Goal: Transaction & Acquisition: Purchase product/service

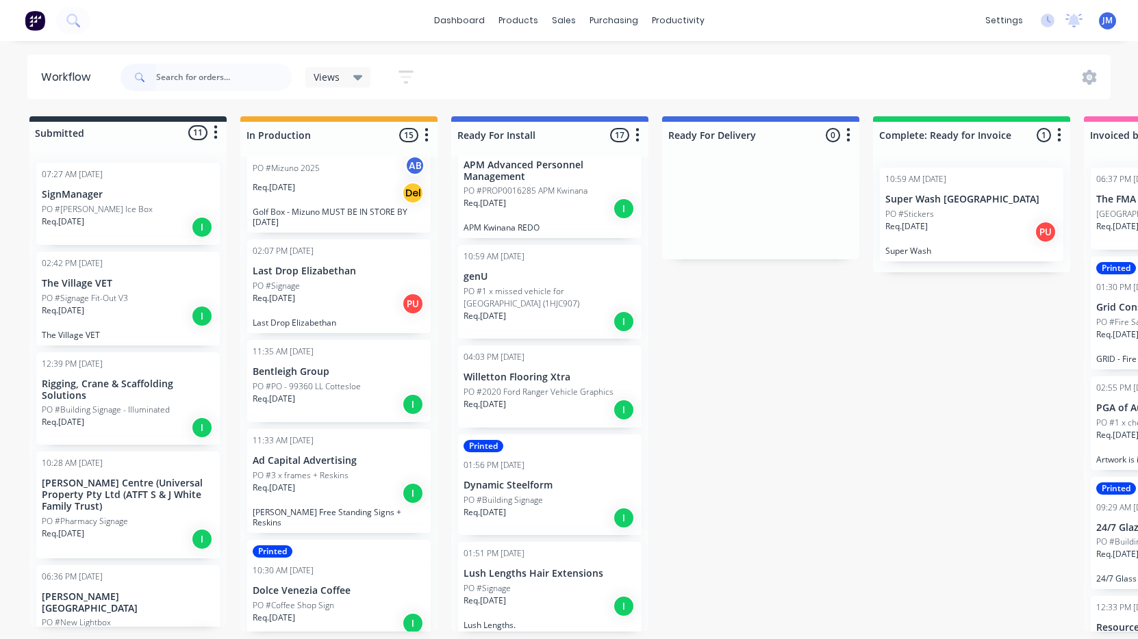
scroll to position [138, 0]
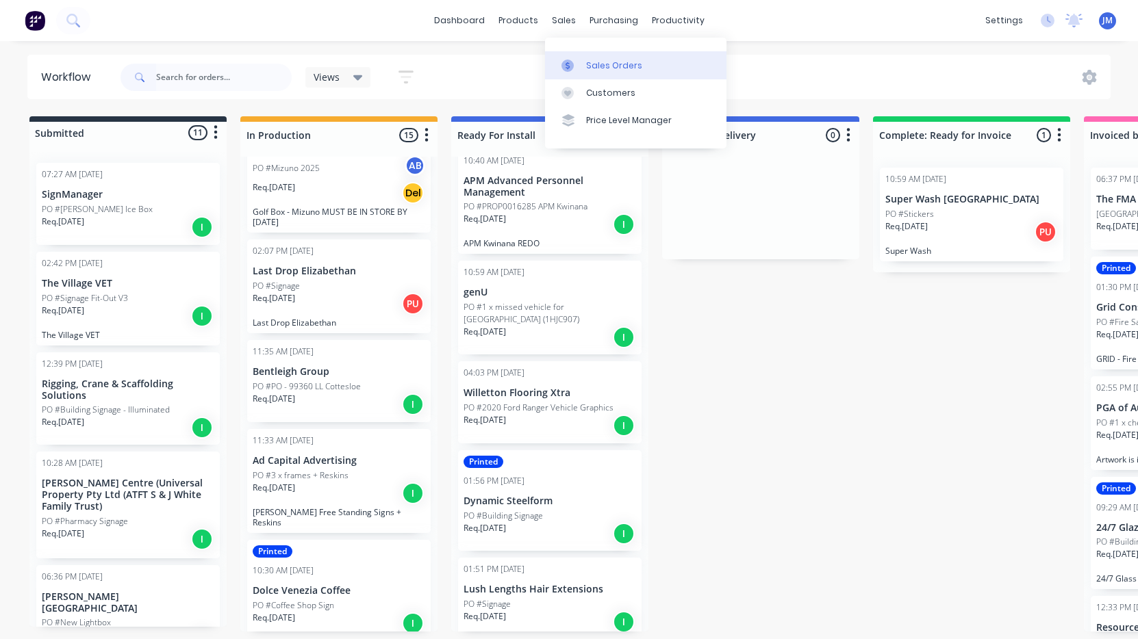
click at [594, 52] on link "Sales Orders" at bounding box center [635, 64] width 181 height 27
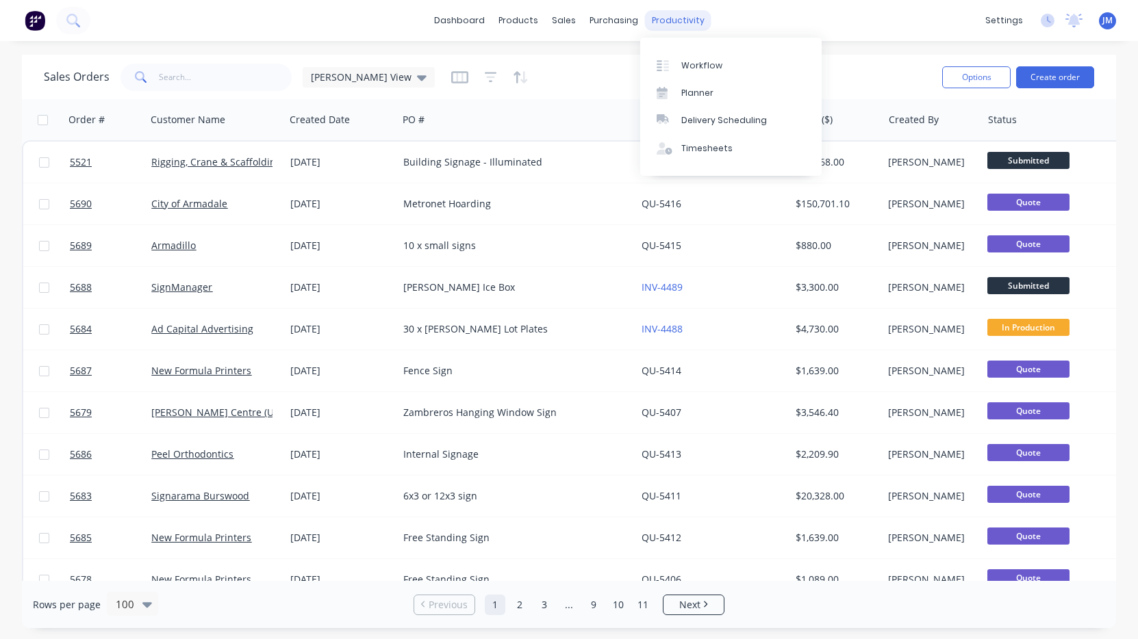
click at [675, 21] on div "productivity" at bounding box center [678, 20] width 66 height 21
click at [677, 51] on div "Workflow Planner Delivery Scheduling Timesheets" at bounding box center [730, 107] width 181 height 138
click at [673, 64] on div at bounding box center [667, 66] width 21 height 12
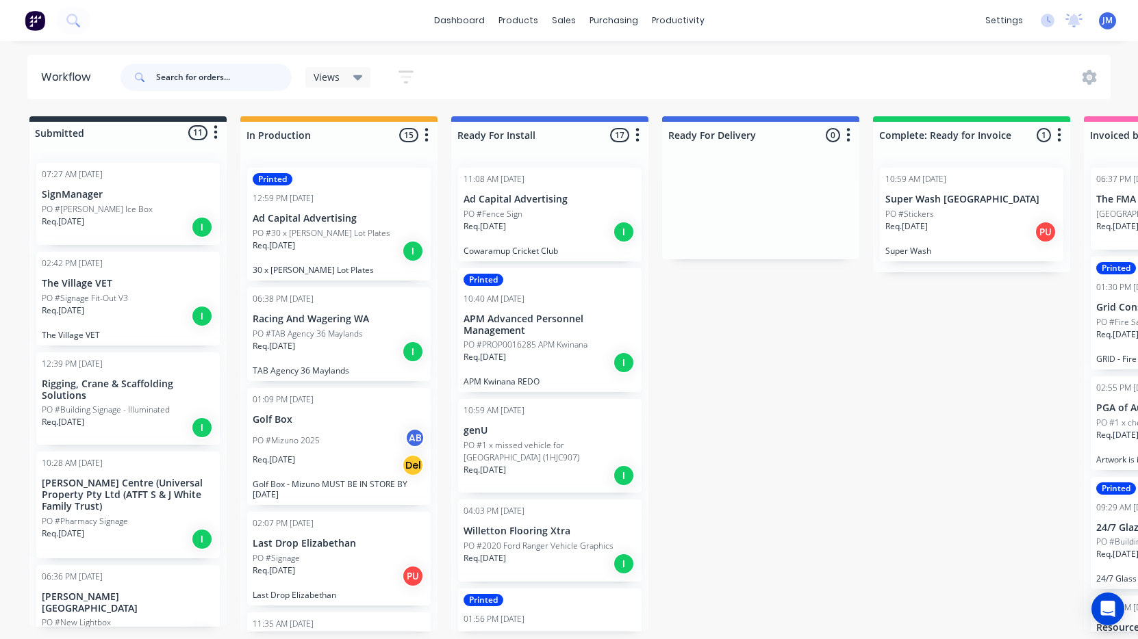
click at [209, 80] on input "text" at bounding box center [224, 77] width 136 height 27
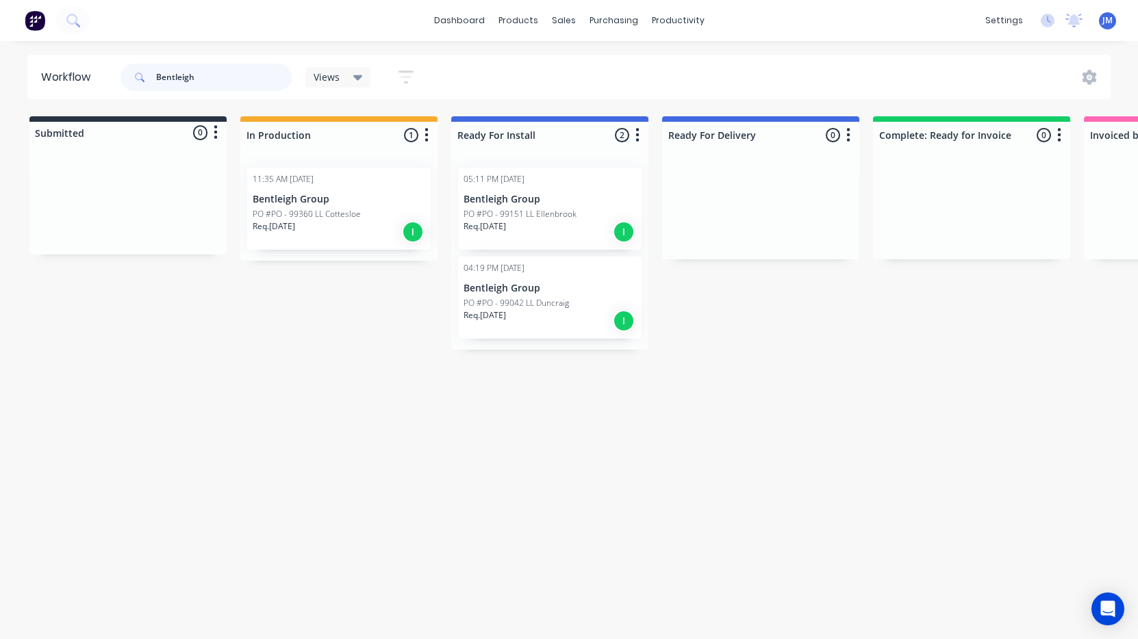
drag, startPoint x: 209, startPoint y: 80, endPoint x: 541, endPoint y: 309, distance: 403.1
type input "Bentleigh"
click at [541, 309] on div "Req. [DATE] I" at bounding box center [549, 320] width 173 height 23
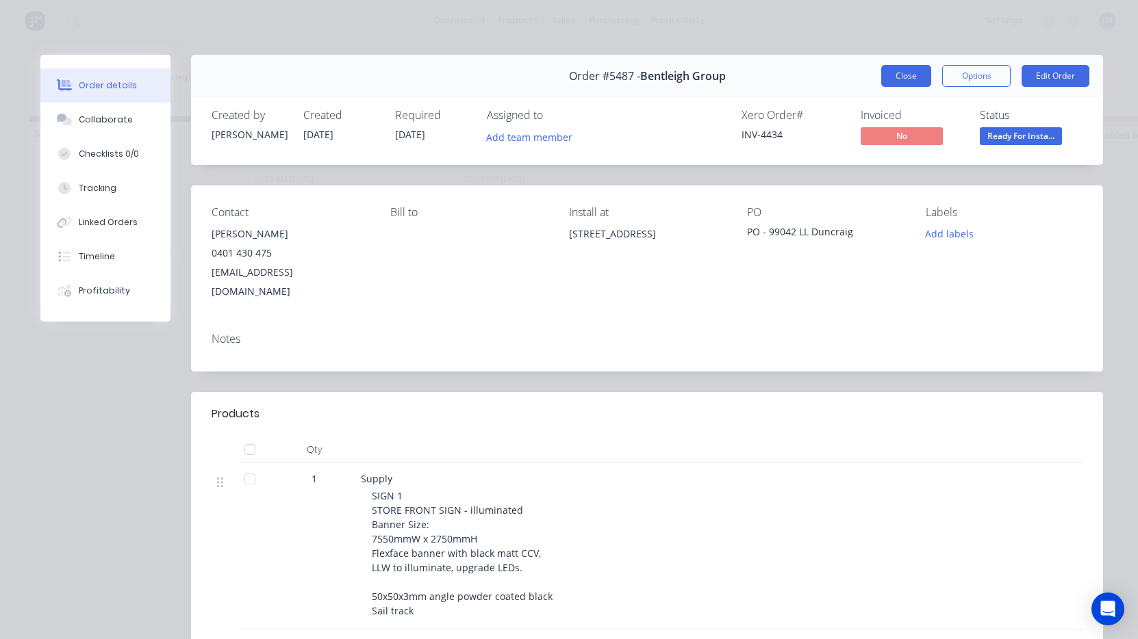
click at [902, 80] on button "Close" at bounding box center [906, 76] width 50 height 22
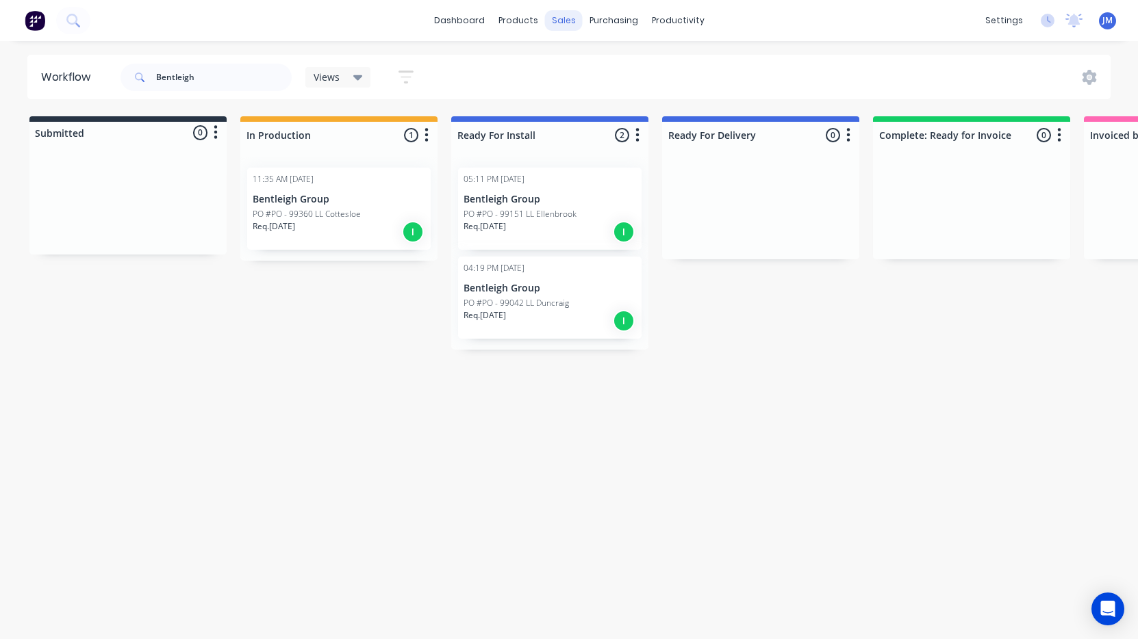
drag, startPoint x: 902, startPoint y: 80, endPoint x: 559, endPoint y: 21, distance: 348.1
click at [559, 21] on div "sales" at bounding box center [564, 20] width 38 height 21
click at [561, 25] on div "sales" at bounding box center [564, 20] width 38 height 21
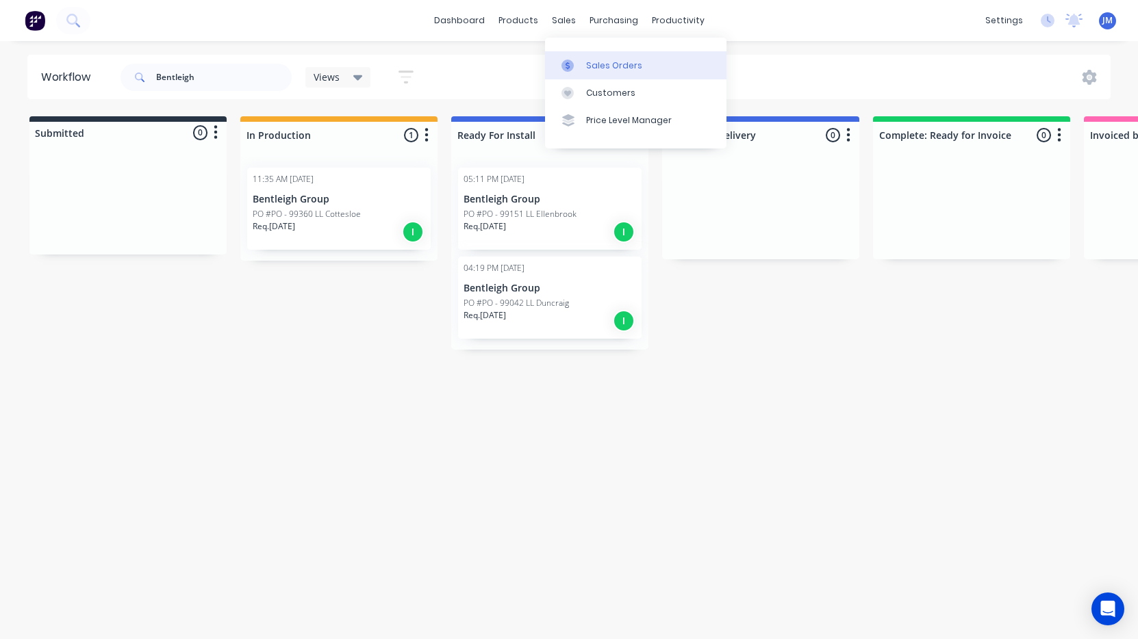
click at [603, 64] on div "Sales Orders" at bounding box center [614, 66] width 56 height 12
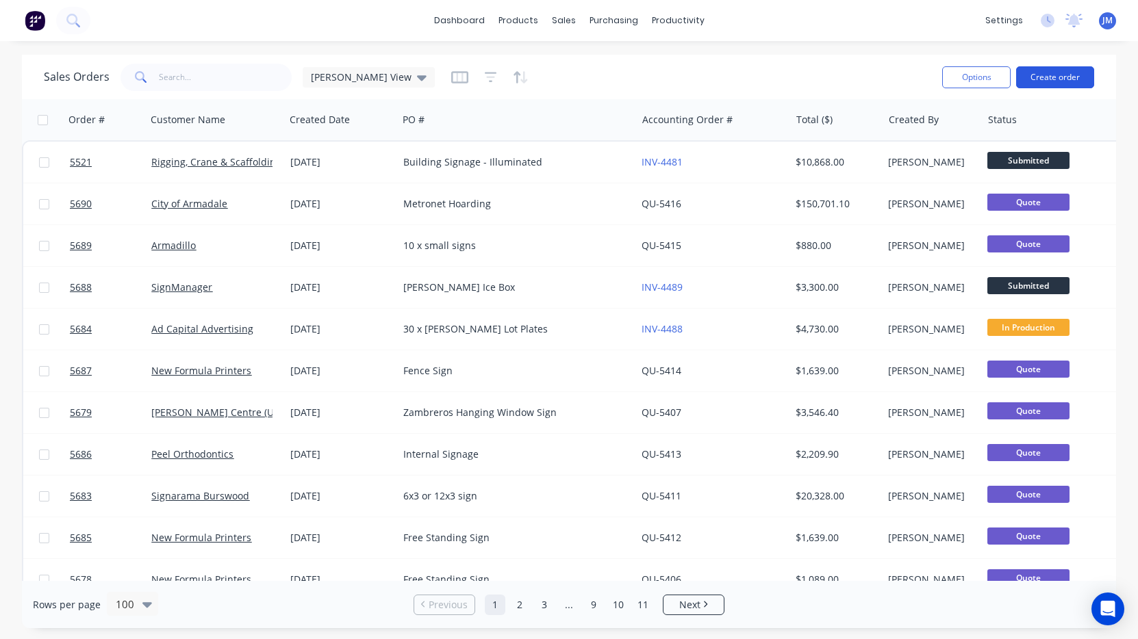
click at [1052, 73] on button "Create order" at bounding box center [1055, 77] width 78 height 22
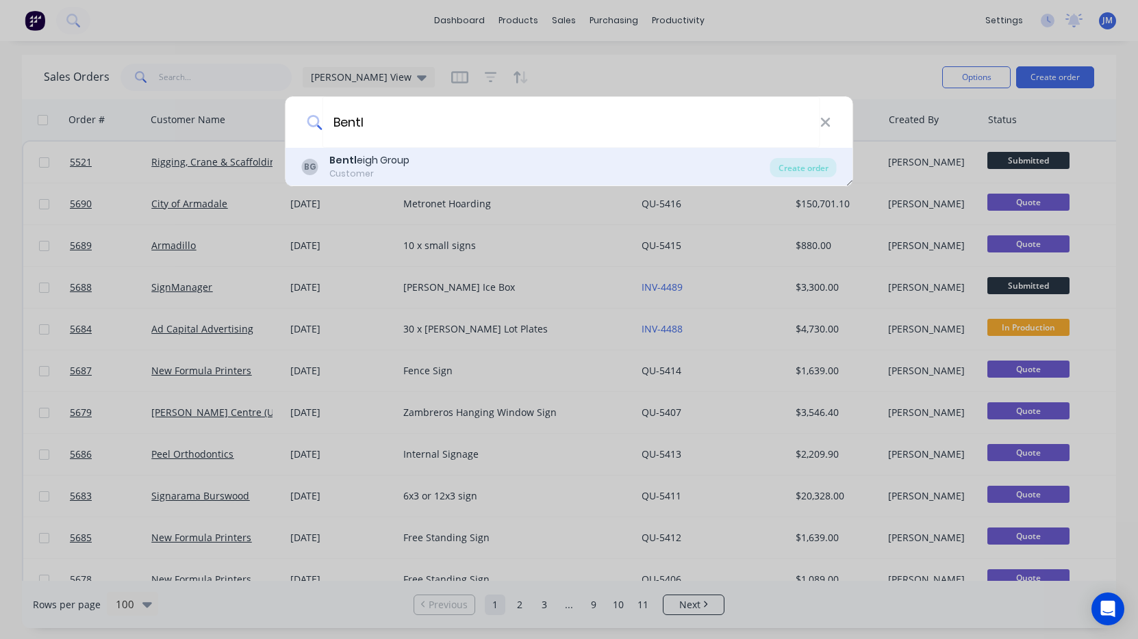
type input "Bentl"
click at [476, 169] on div "BG Bentl eigh Group Customer" at bounding box center [536, 166] width 468 height 27
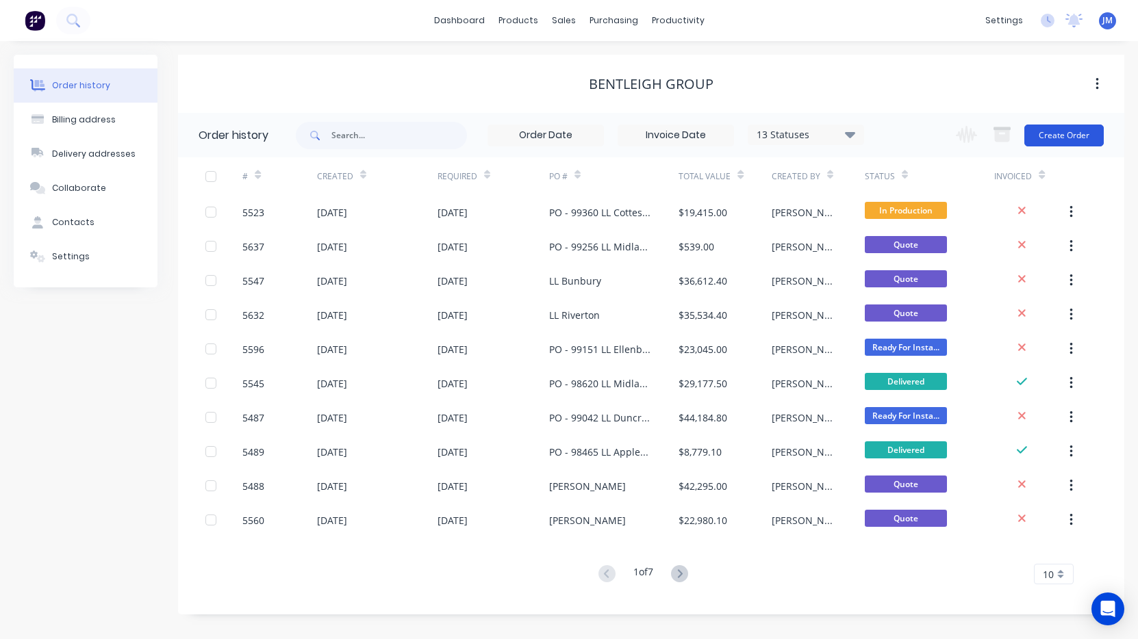
click at [1071, 131] on button "Create Order" at bounding box center [1063, 136] width 79 height 22
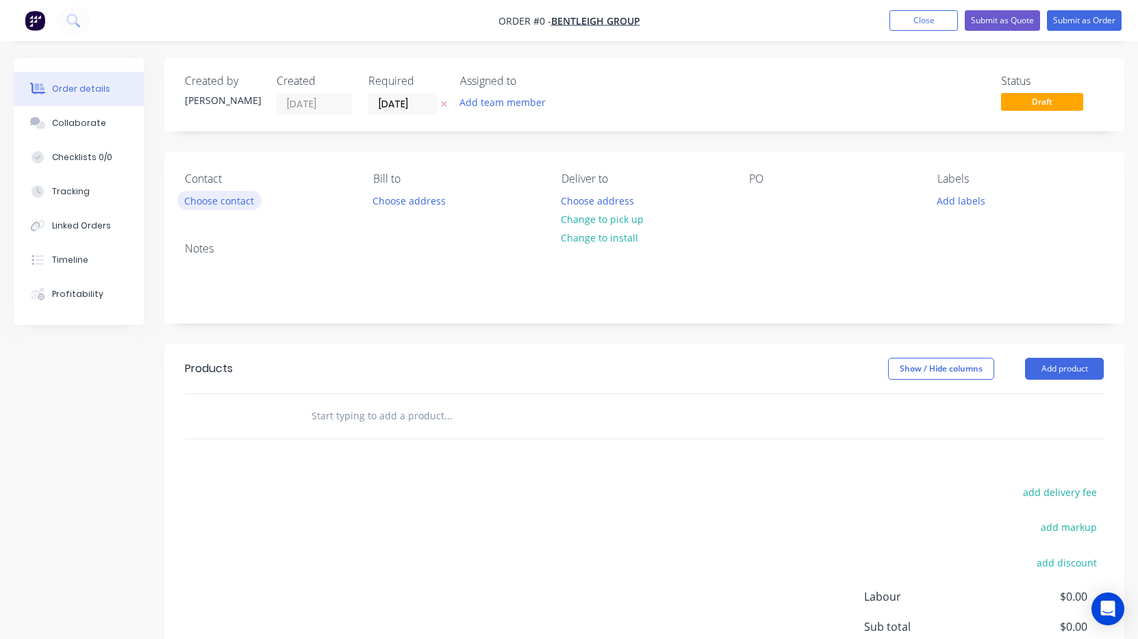
click at [238, 203] on button "Choose contact" at bounding box center [219, 200] width 84 height 18
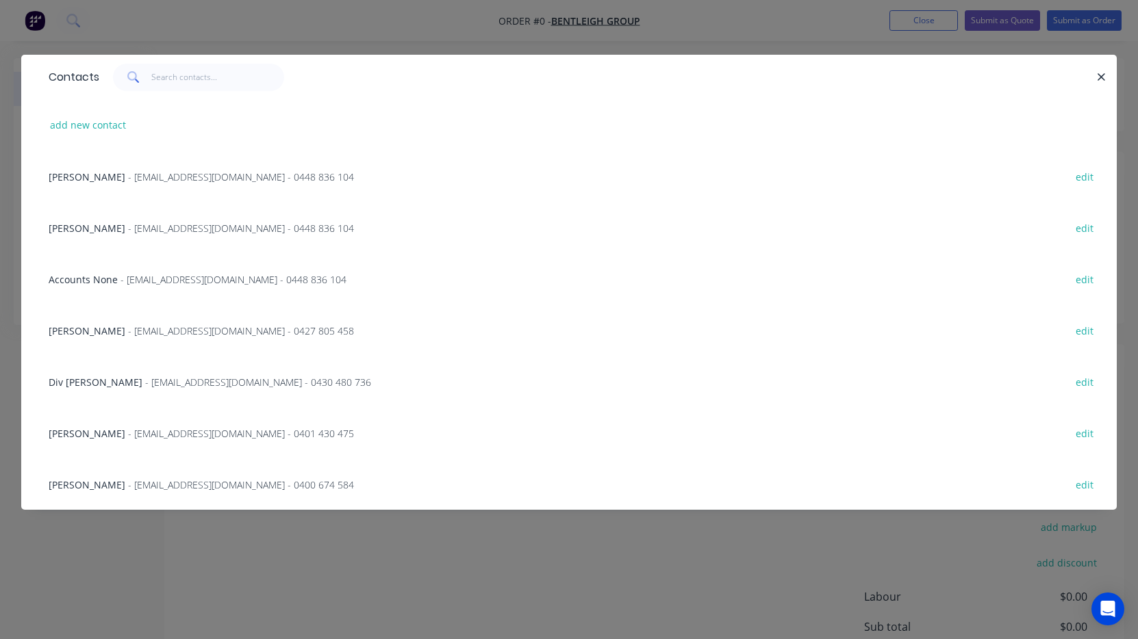
click at [204, 434] on span "- agonsalves@bentleighgroup.com.au - 0401 430 475" at bounding box center [241, 433] width 226 height 13
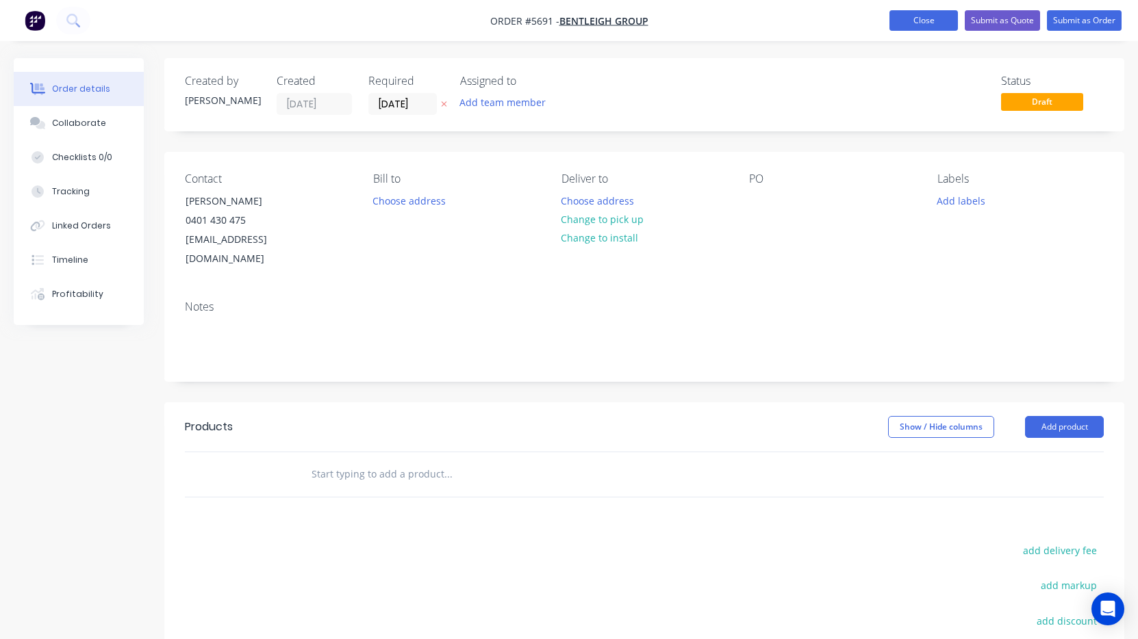
click at [919, 21] on button "Close" at bounding box center [923, 20] width 68 height 21
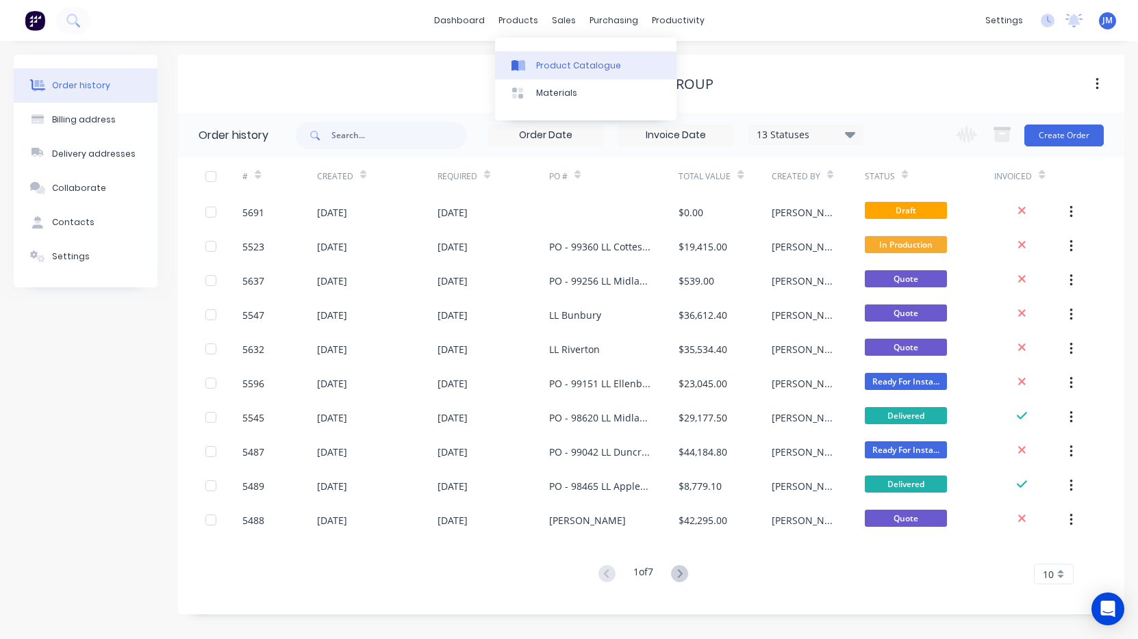
click at [560, 65] on div "Product Catalogue" at bounding box center [578, 66] width 85 height 12
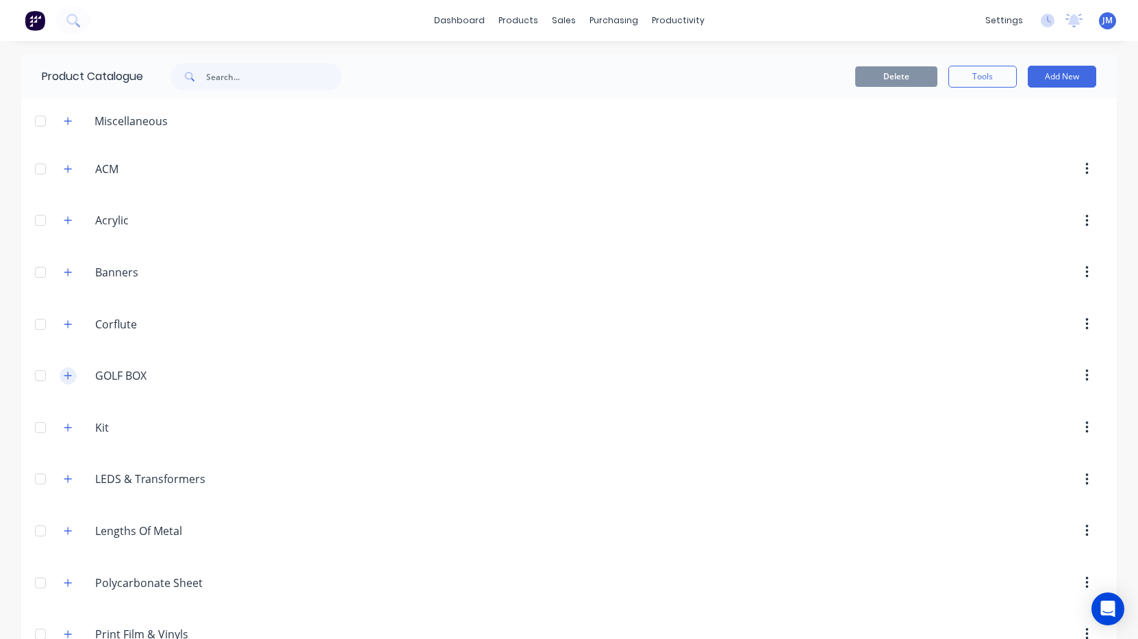
click at [66, 374] on icon "button" at bounding box center [68, 376] width 8 height 10
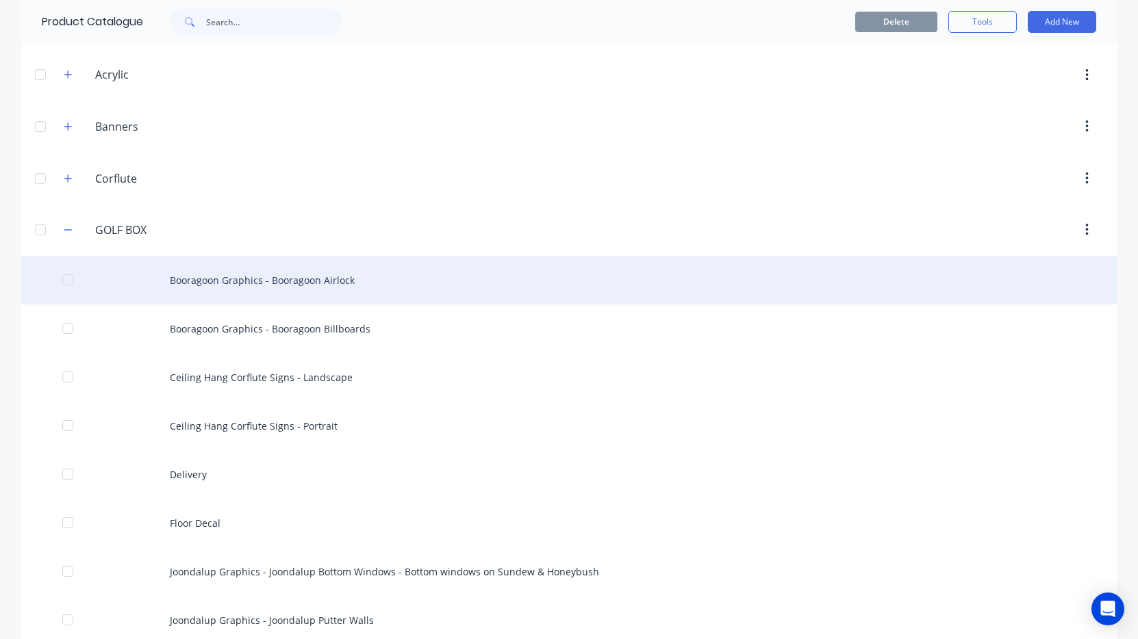
scroll to position [161, 0]
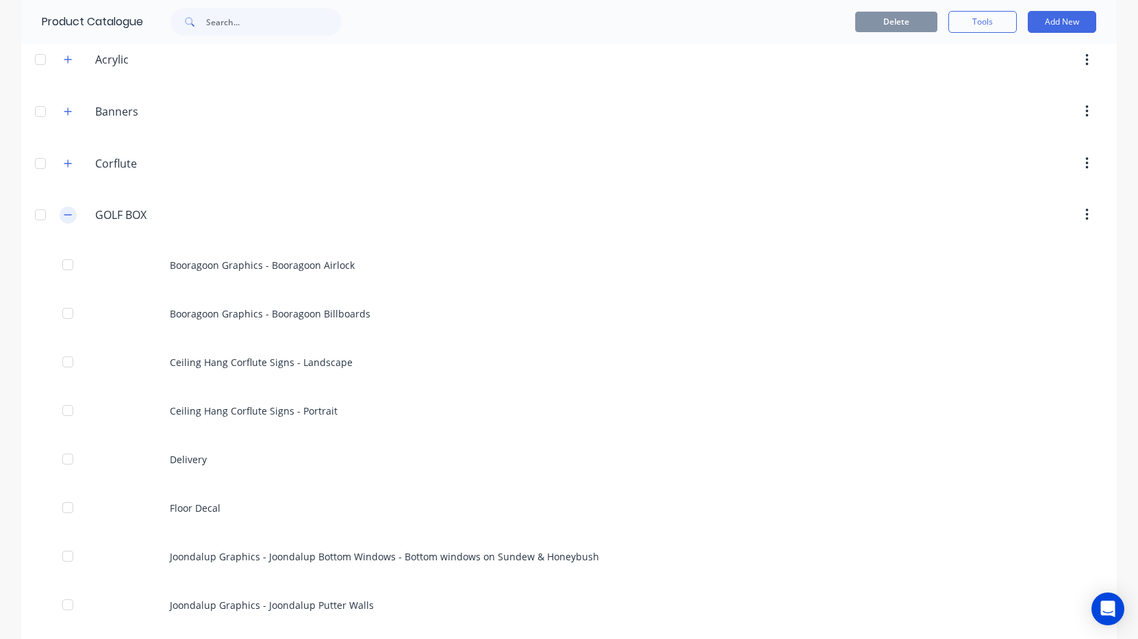
click at [62, 218] on button "button" at bounding box center [68, 215] width 17 height 17
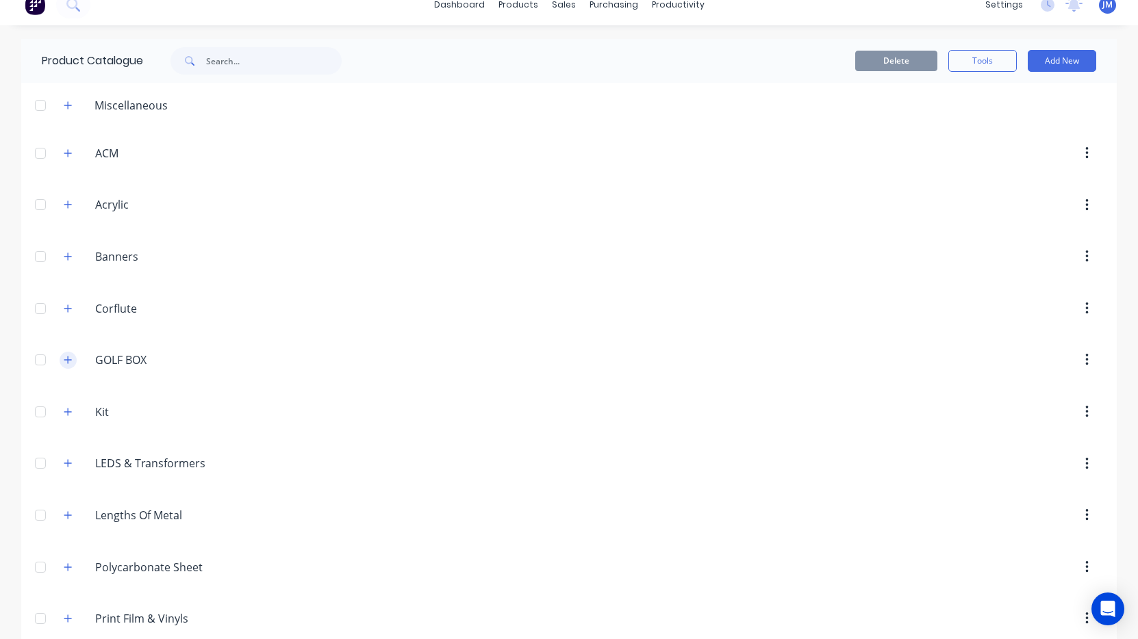
scroll to position [0, 0]
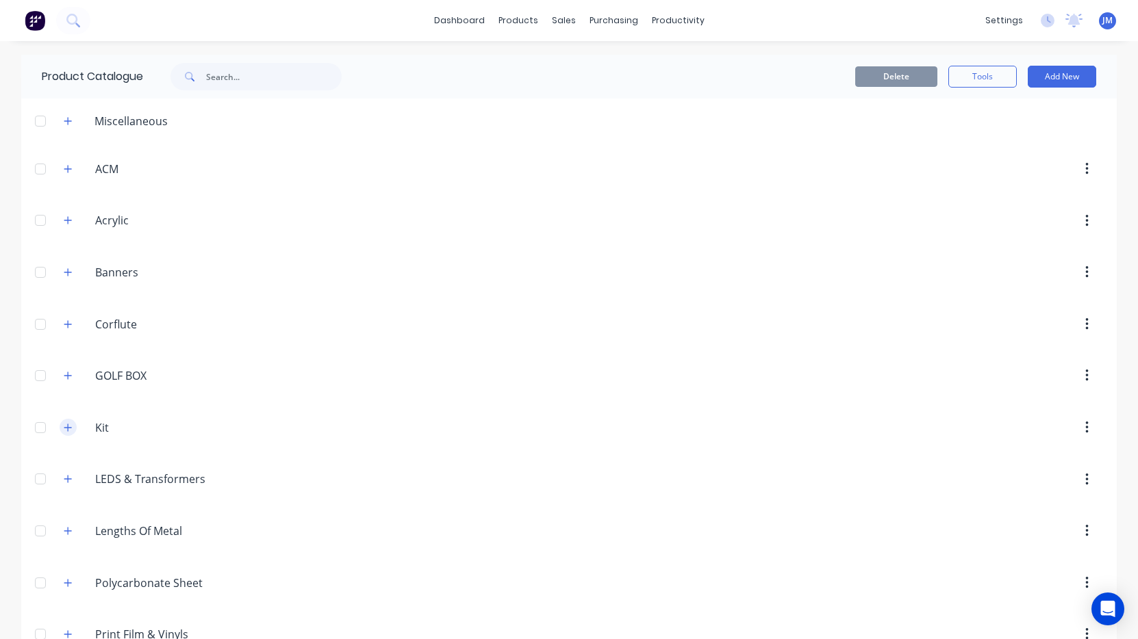
click at [72, 427] on icon "button" at bounding box center [68, 428] width 8 height 10
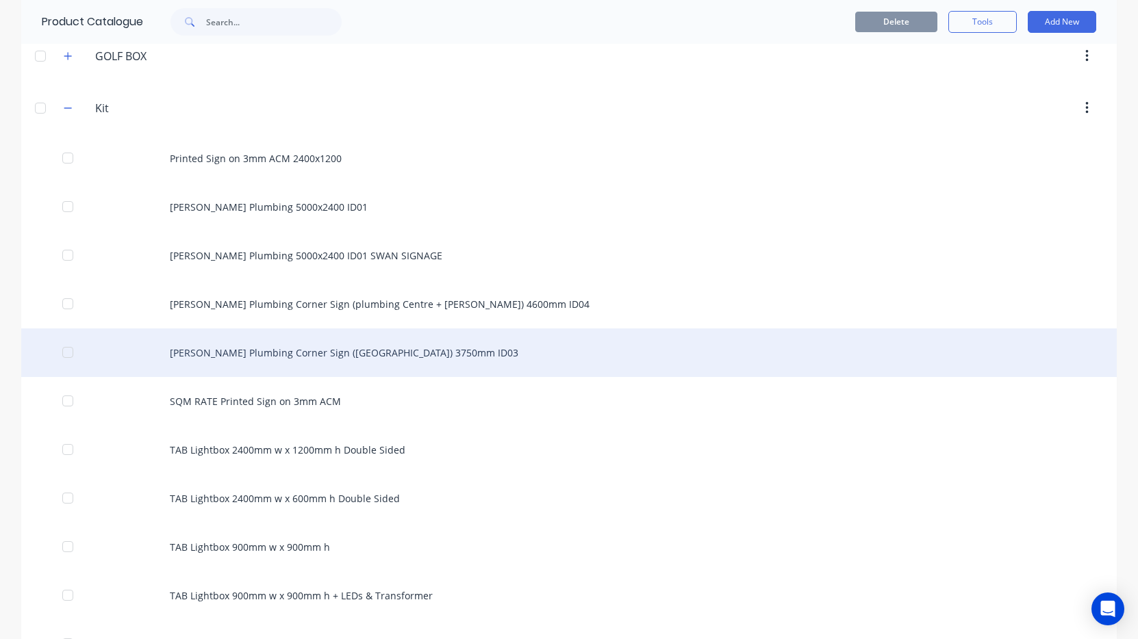
scroll to position [328, 0]
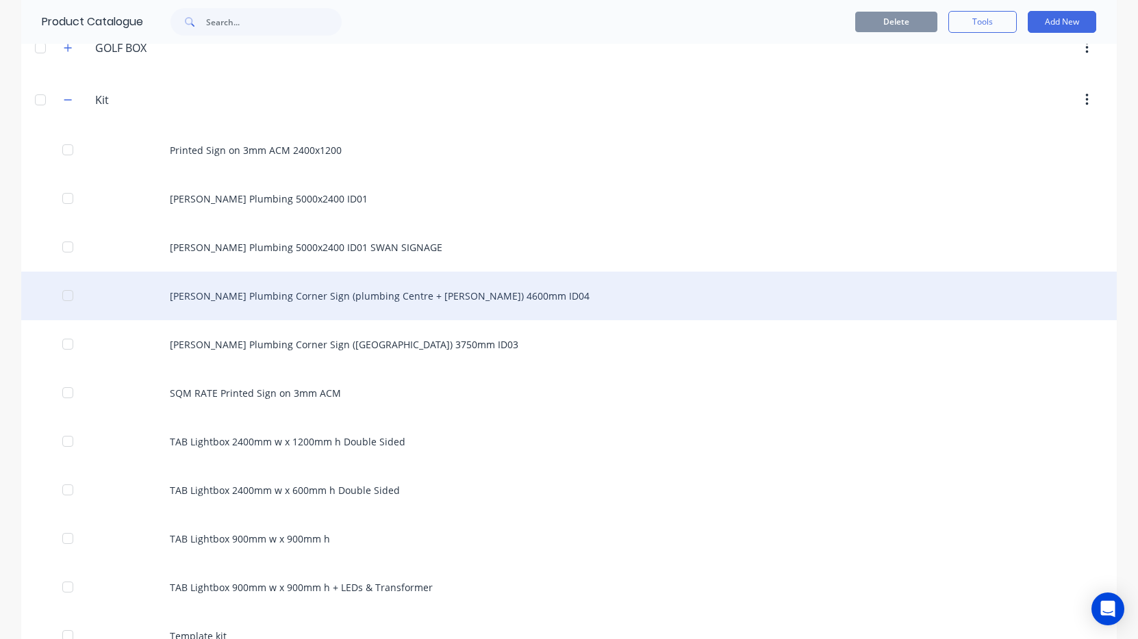
click at [301, 300] on div "[PERSON_NAME] Plumbing Corner Sign (plumbing Centre + [PERSON_NAME]) 4600mm ID04" at bounding box center [568, 296] width 1095 height 49
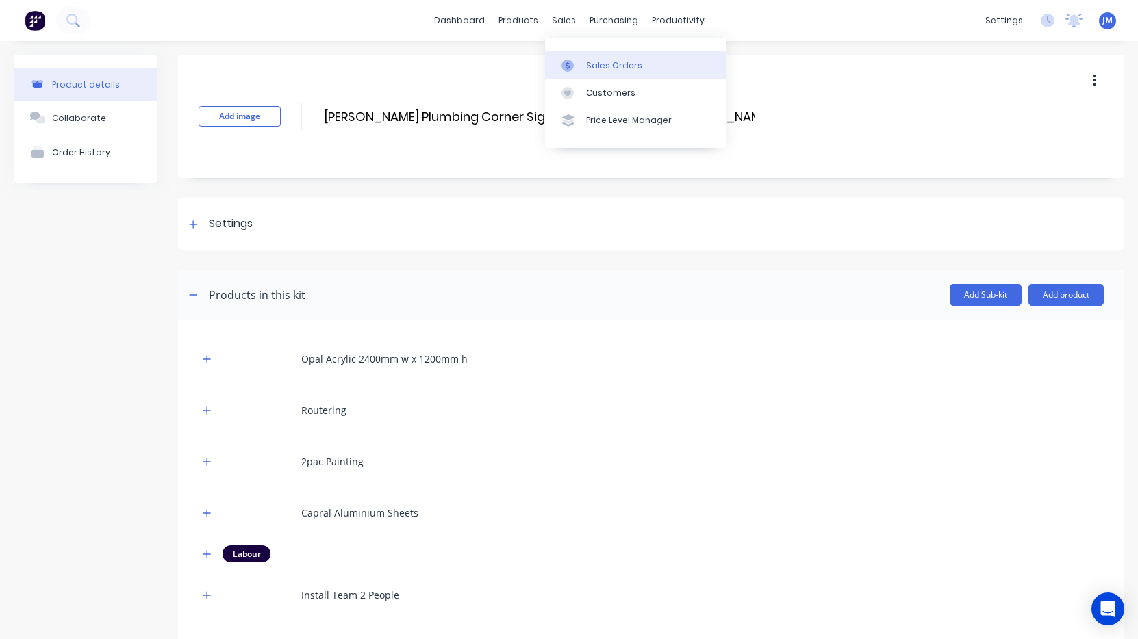
click at [582, 61] on link "Sales Orders" at bounding box center [635, 64] width 181 height 27
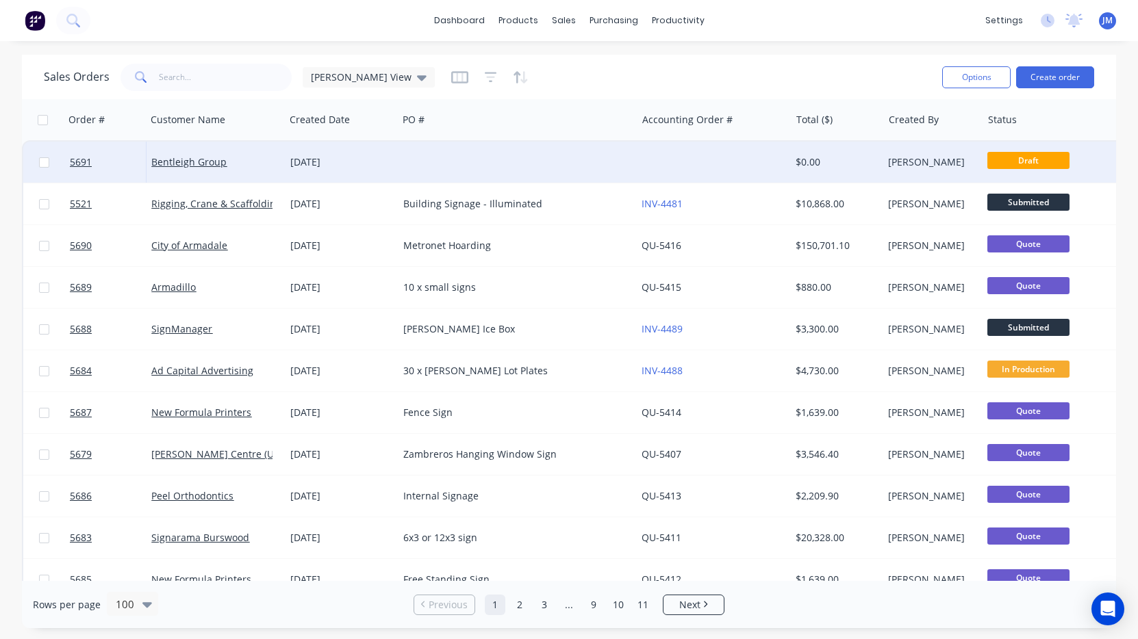
click at [368, 170] on div "[DATE]" at bounding box center [341, 162] width 113 height 41
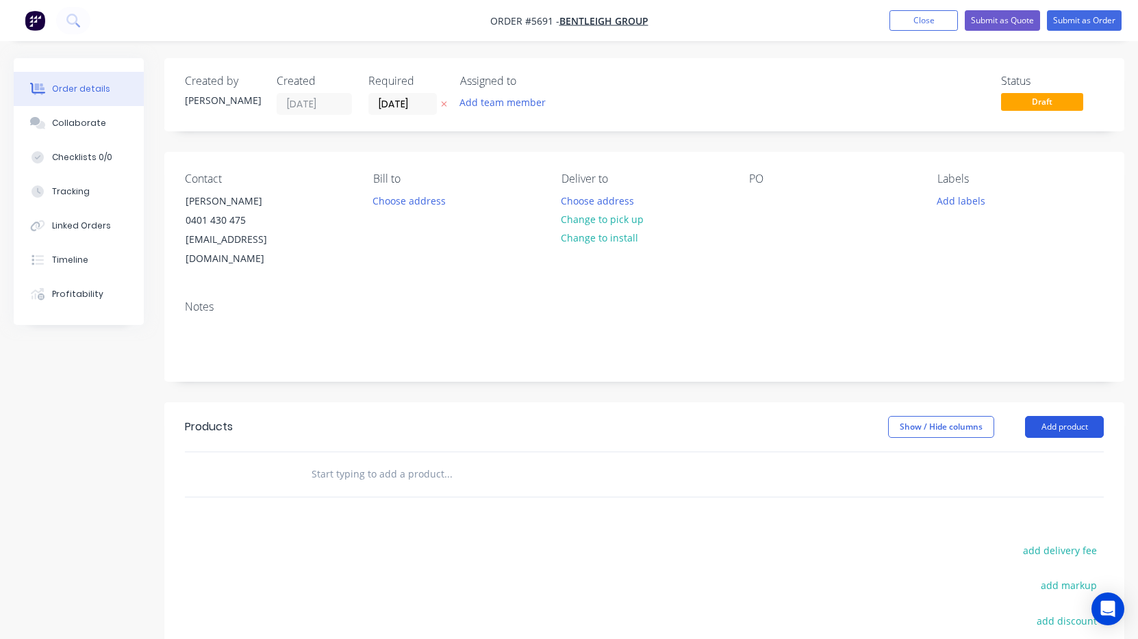
click at [1069, 416] on button "Add product" at bounding box center [1064, 427] width 79 height 22
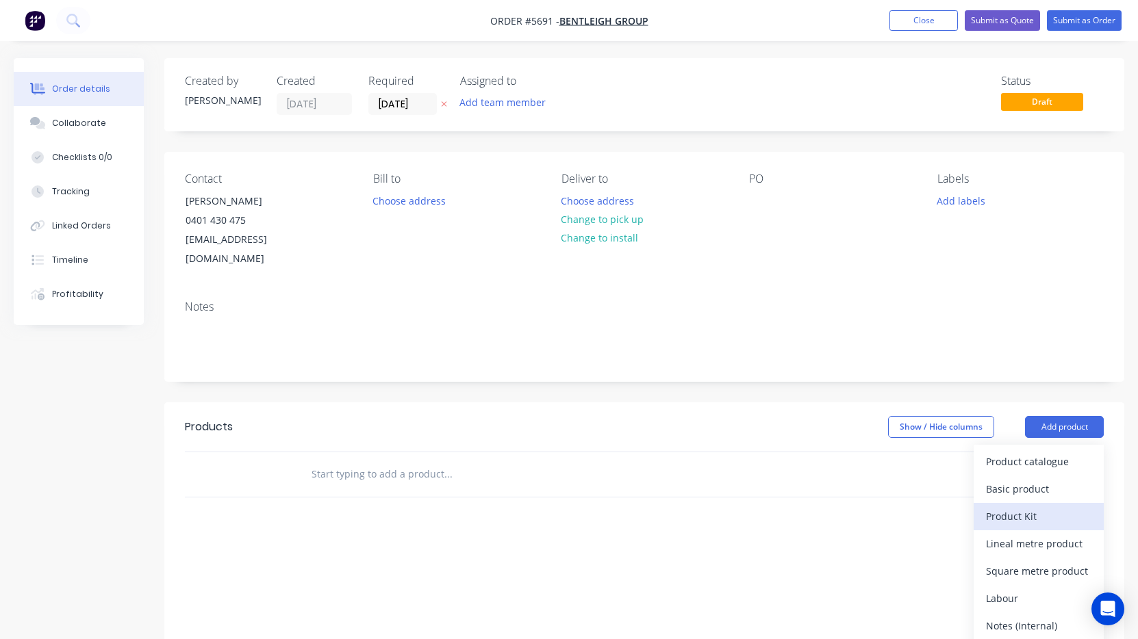
click at [1048, 507] on div "Product Kit" at bounding box center [1038, 517] width 105 height 20
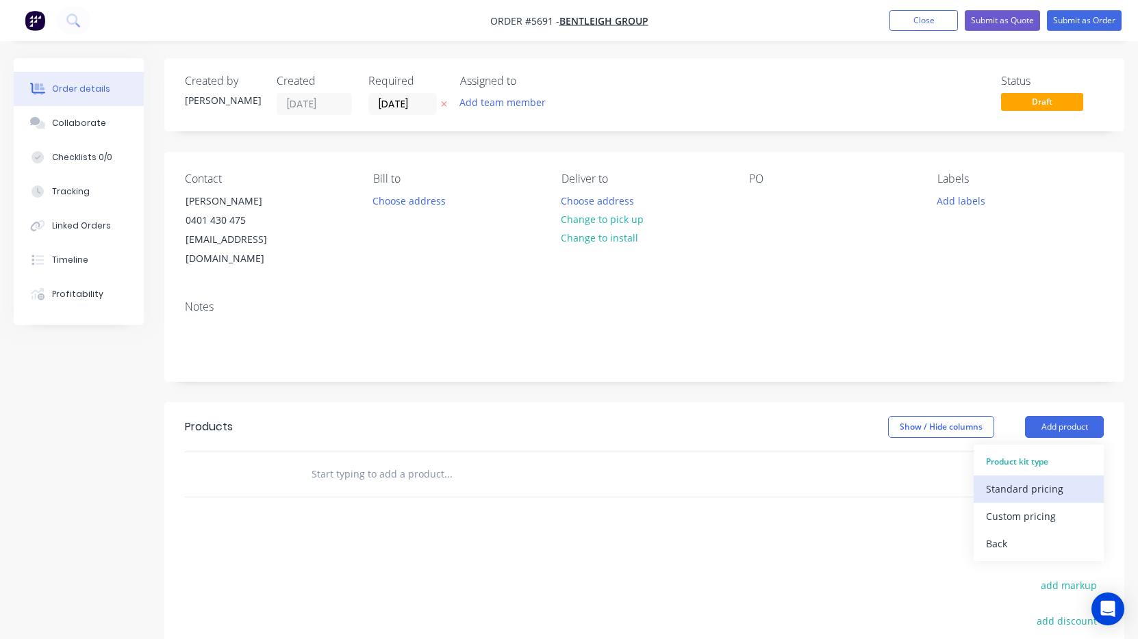
click at [1052, 479] on div "Standard pricing" at bounding box center [1038, 489] width 105 height 20
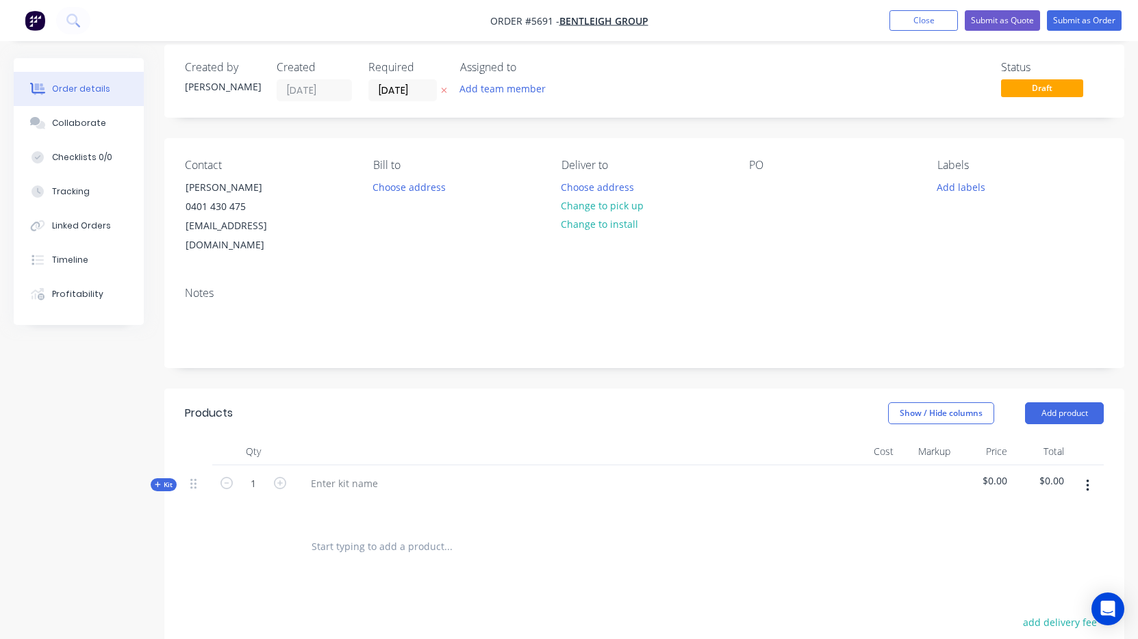
scroll to position [17, 0]
click at [1065, 399] on button "Add product" at bounding box center [1064, 410] width 79 height 22
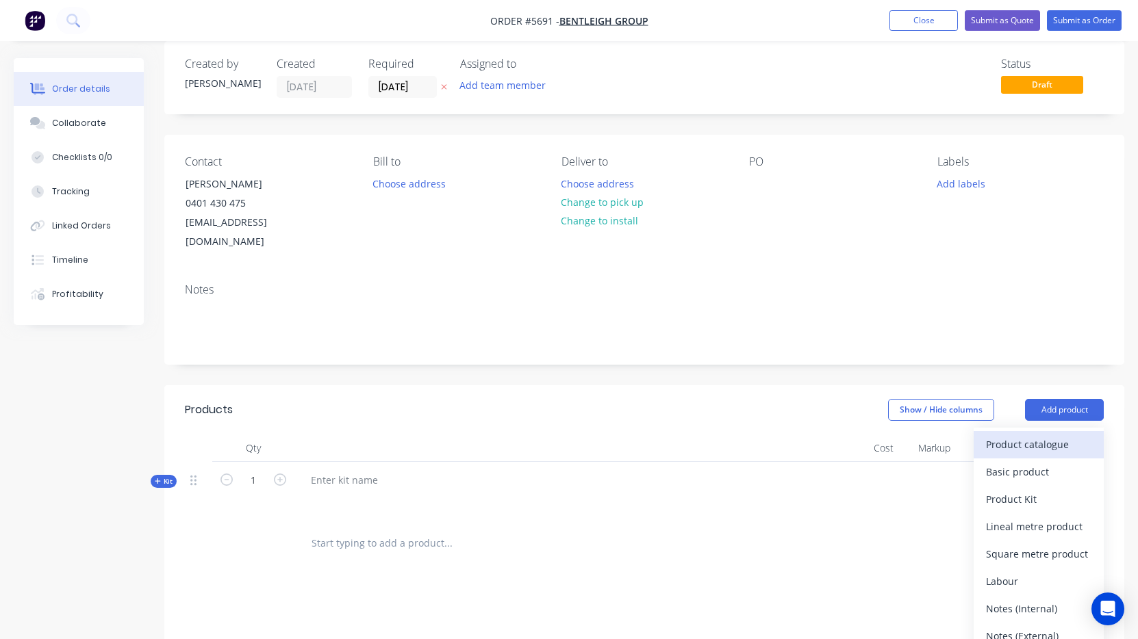
click at [1048, 435] on div "Product catalogue" at bounding box center [1038, 445] width 105 height 20
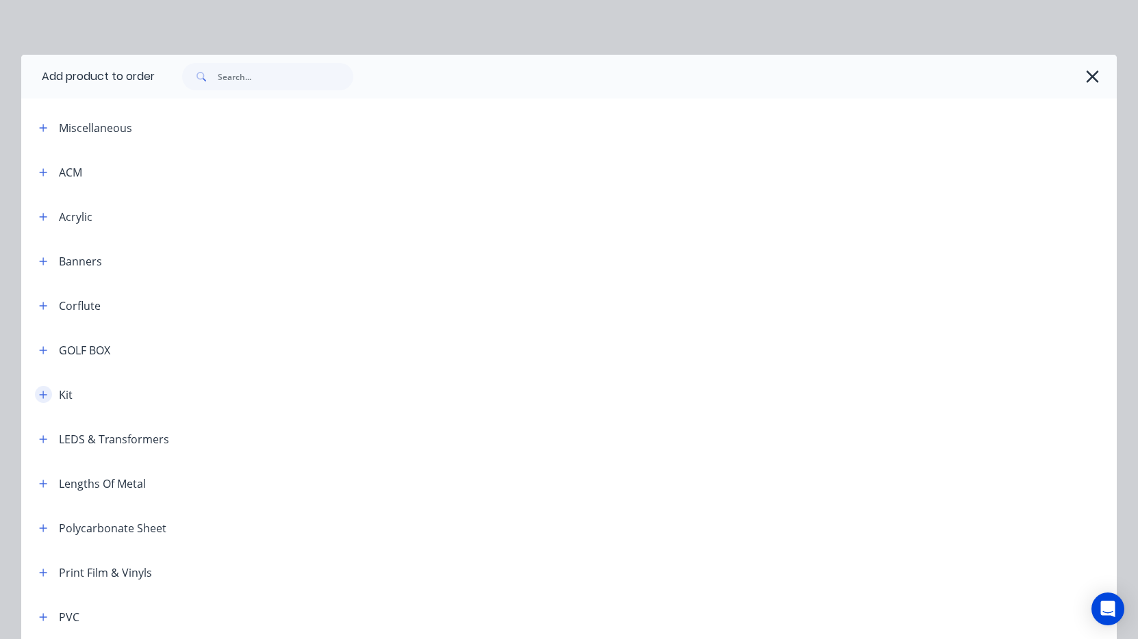
click at [42, 394] on icon "button" at bounding box center [44, 395] width 8 height 8
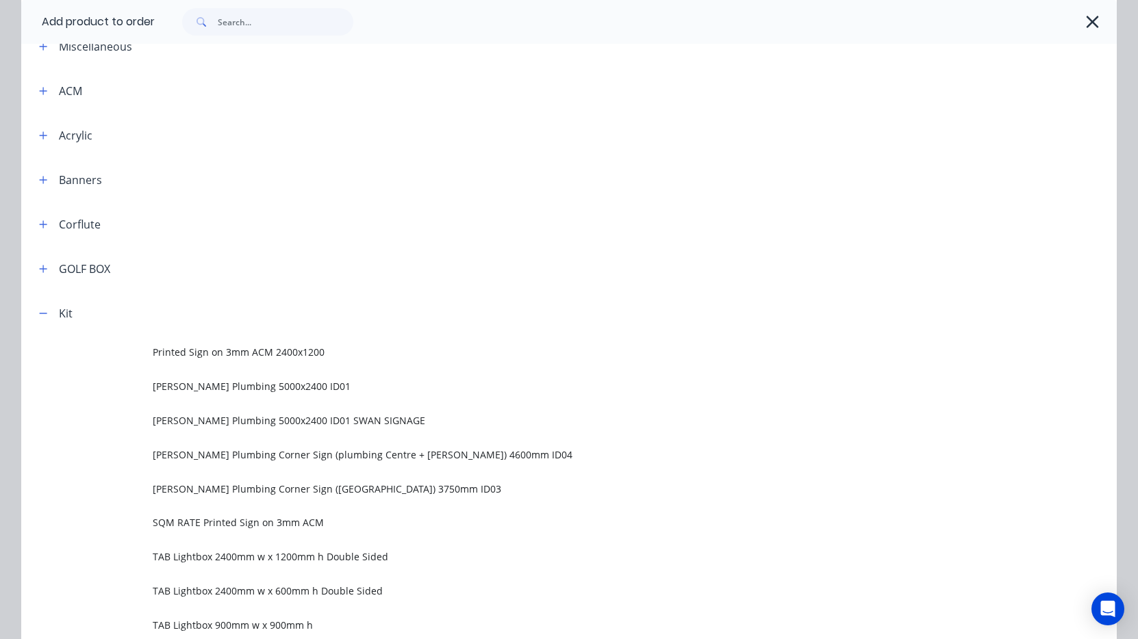
scroll to position [83, 0]
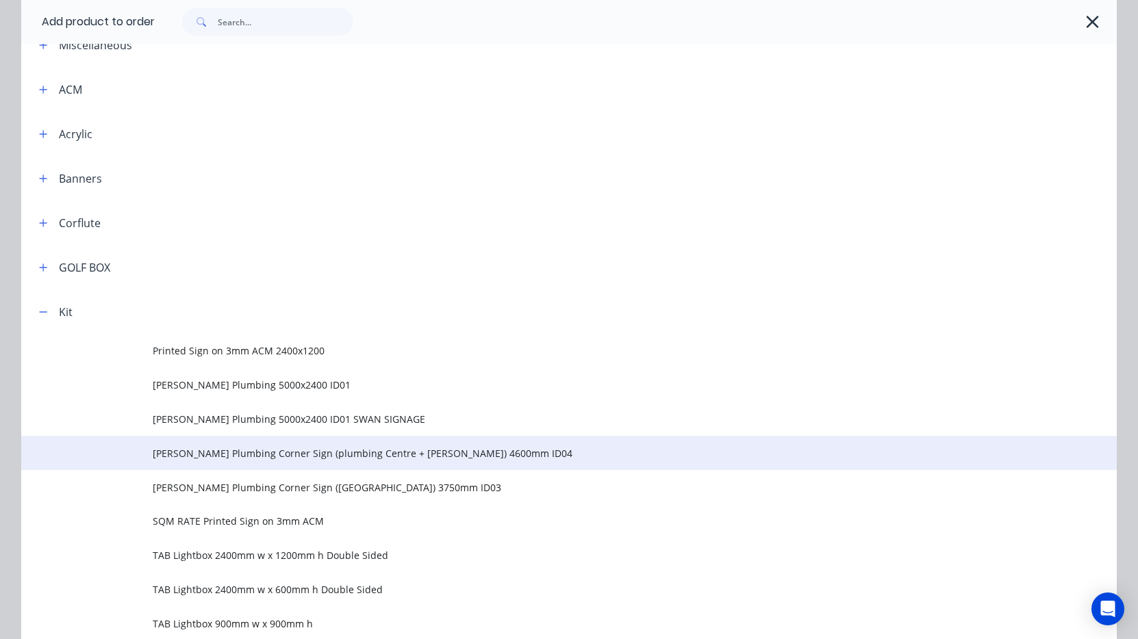
click at [287, 451] on span "Reece Plumbing Corner Sign (plumbing Centre + Reece) 4600mm ID04" at bounding box center [538, 453] width 771 height 14
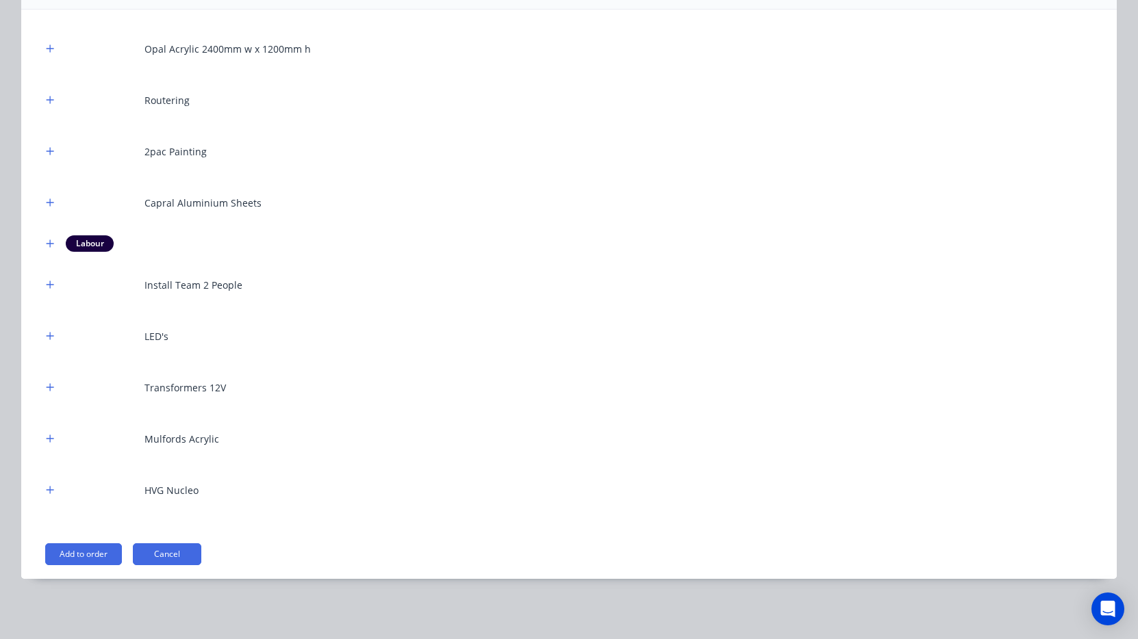
scroll to position [163, 0]
click at [103, 555] on button "Add to order" at bounding box center [83, 555] width 77 height 22
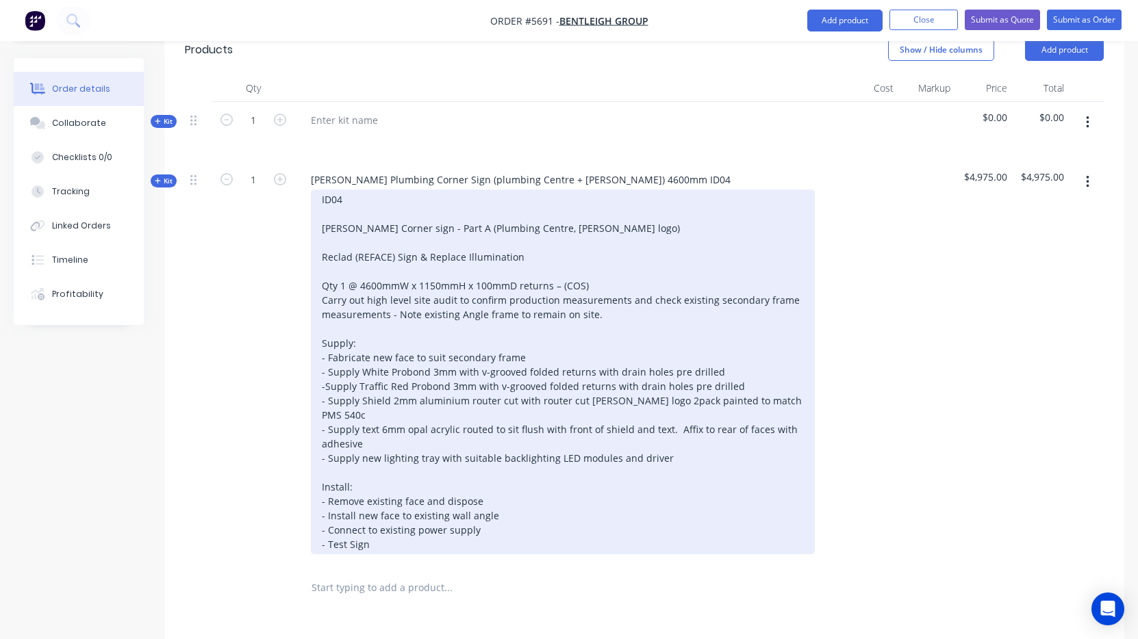
scroll to position [361, 0]
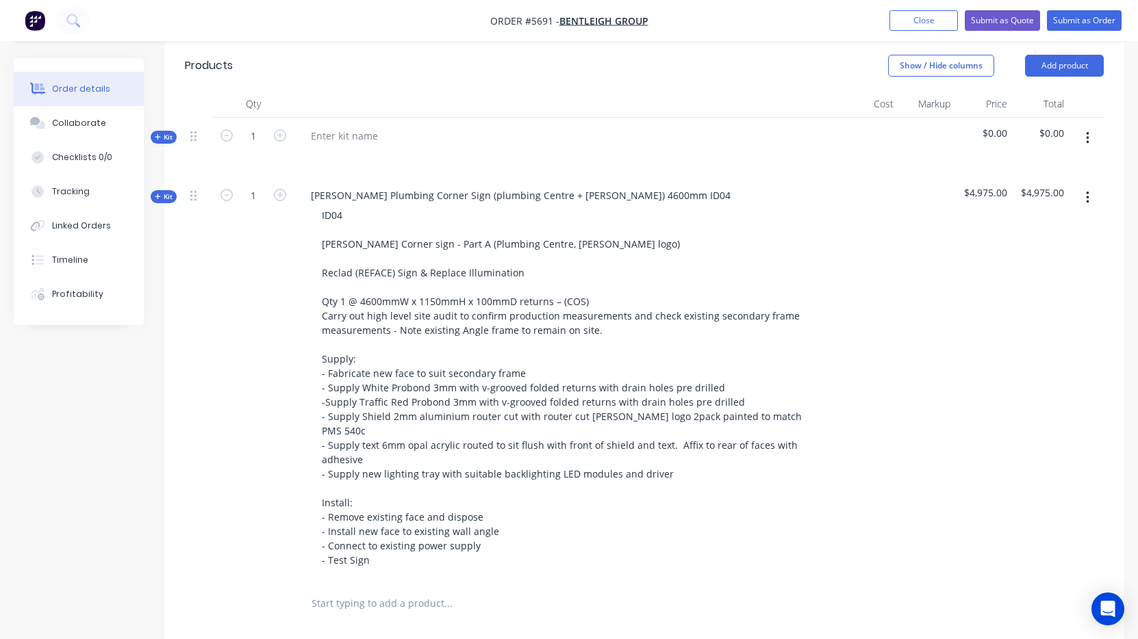
click at [163, 192] on span "Kit" at bounding box center [164, 197] width 18 height 10
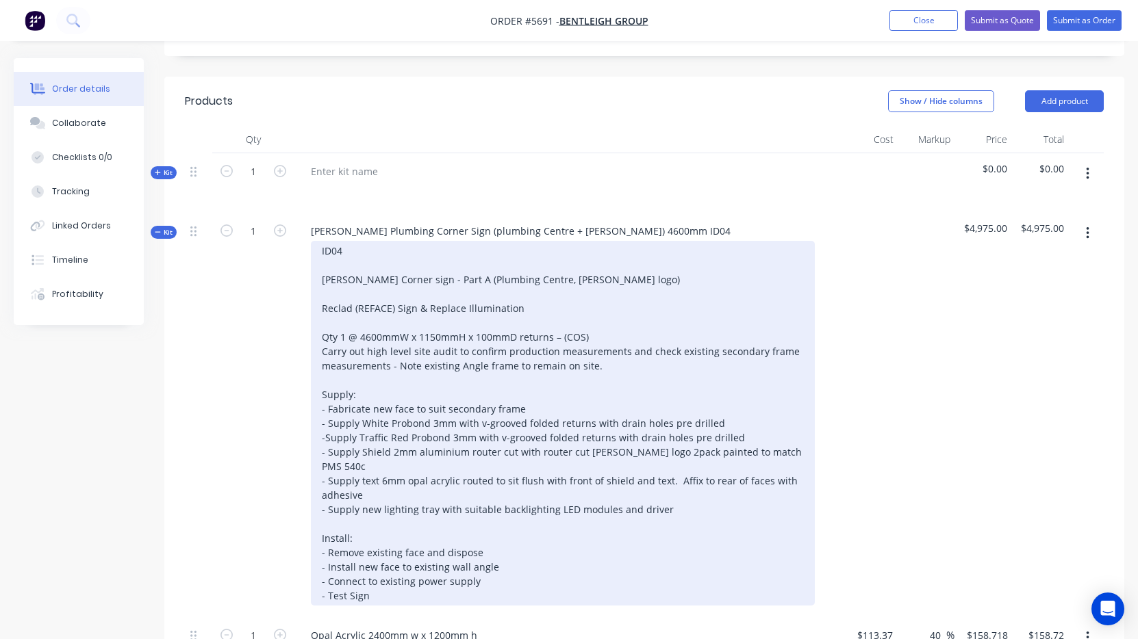
scroll to position [324, 0]
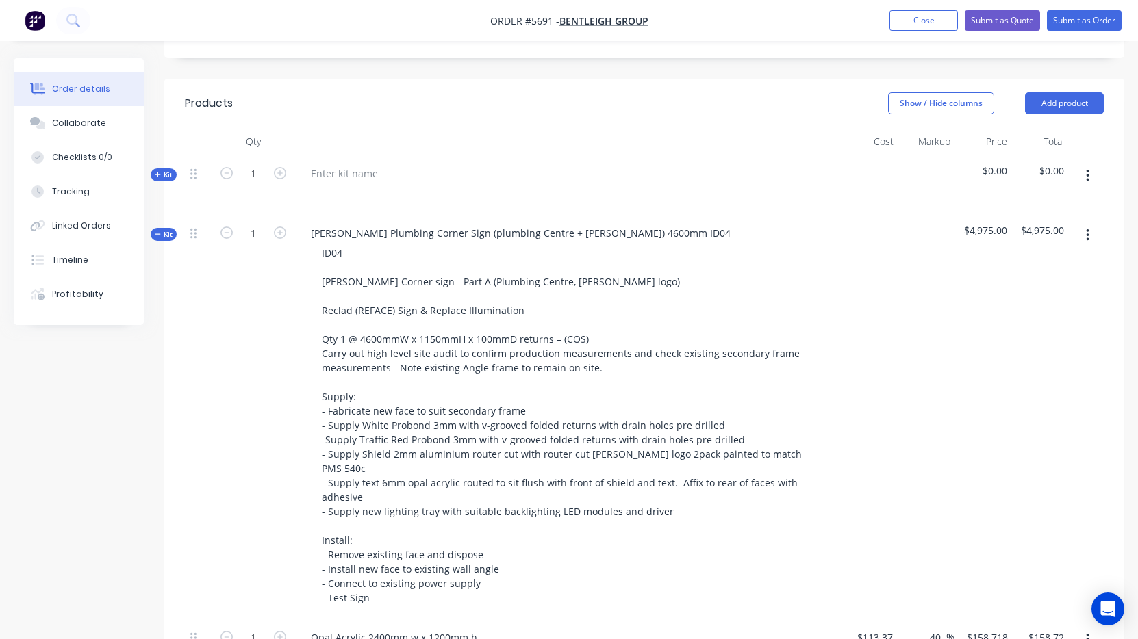
click at [169, 229] on span "Kit" at bounding box center [164, 234] width 18 height 10
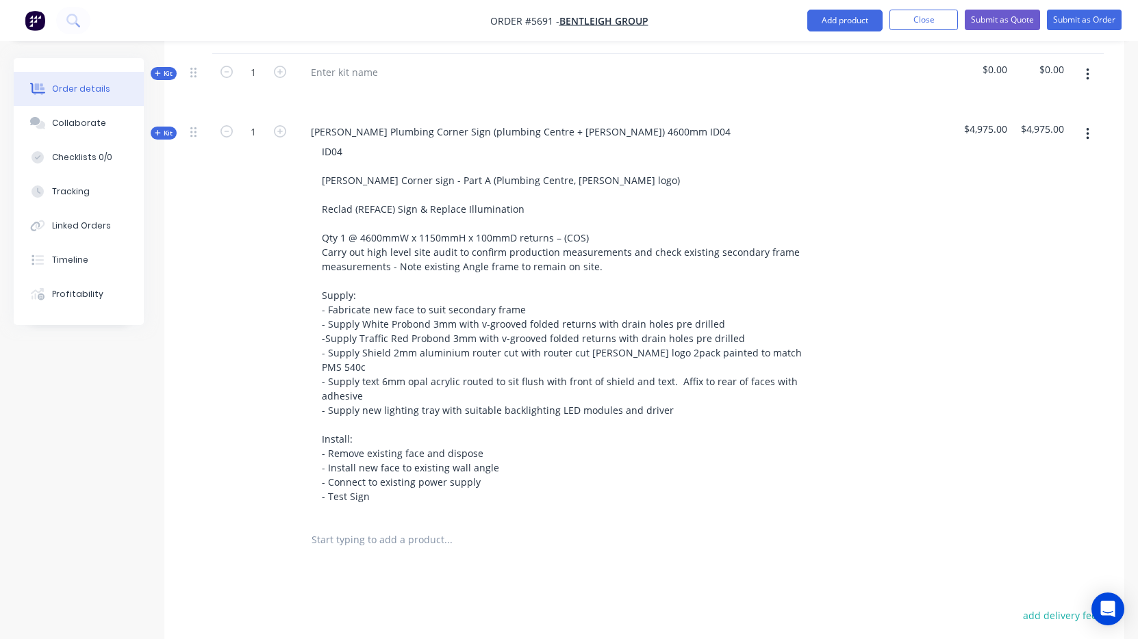
scroll to position [427, 0]
click at [157, 128] on icon at bounding box center [157, 130] width 5 height 5
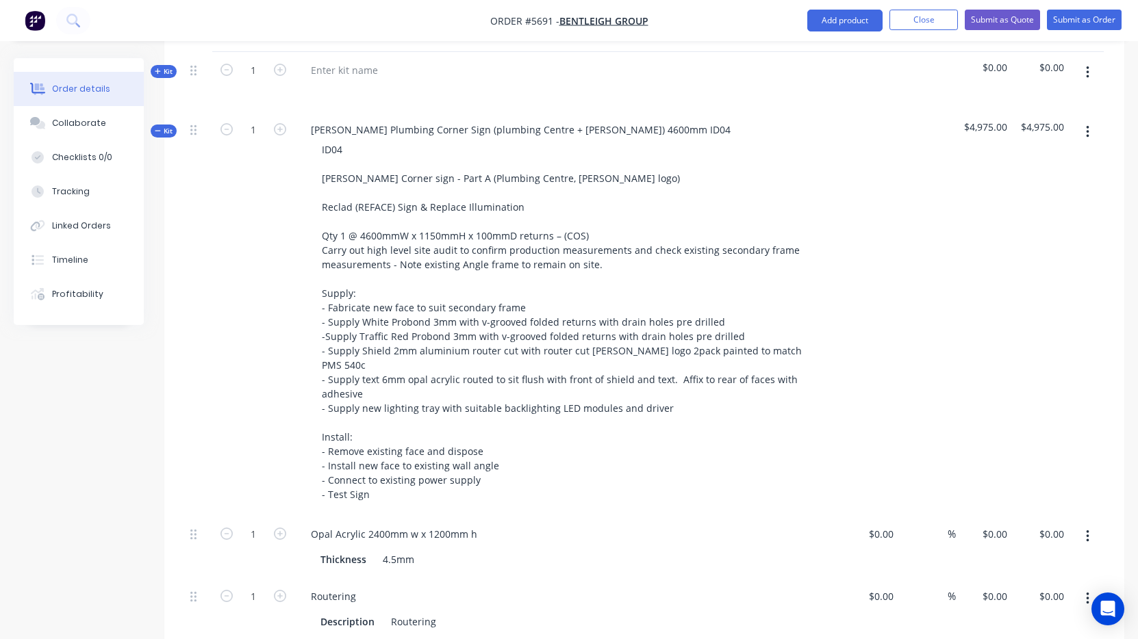
type input "$113.37"
type input "40"
type input "$158.718"
type input "$158.72"
type input "$100.00"
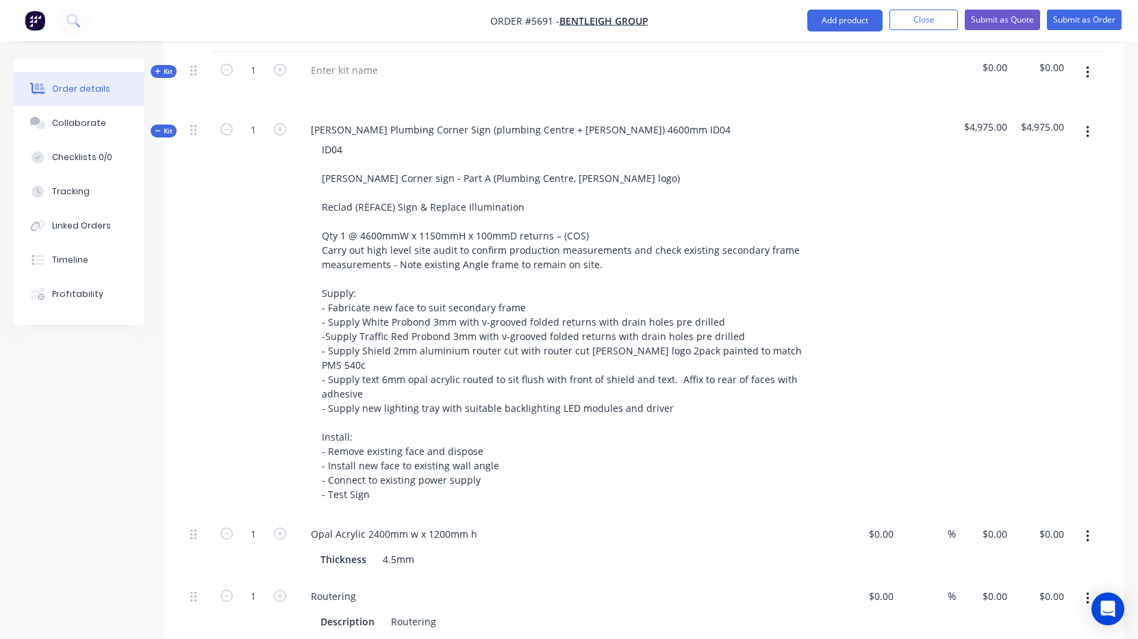
type input "905"
type input "$1,005.00"
type input "$100.00"
type input "337.61"
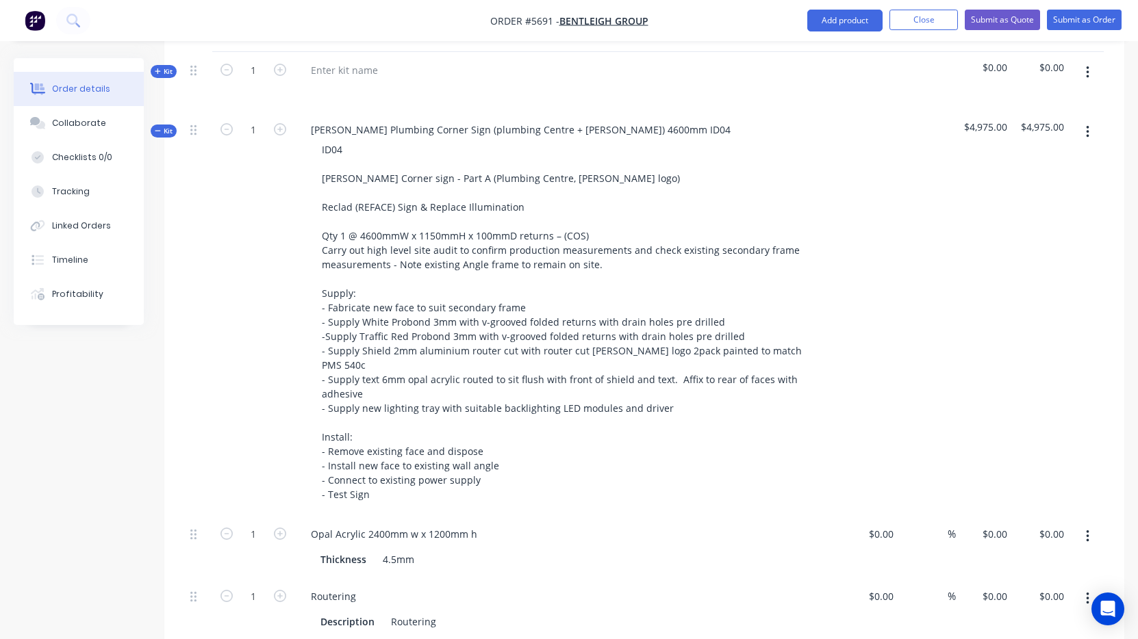
type input "$437.61"
type input "$112.00"
type input "10.27"
type input "$123.50"
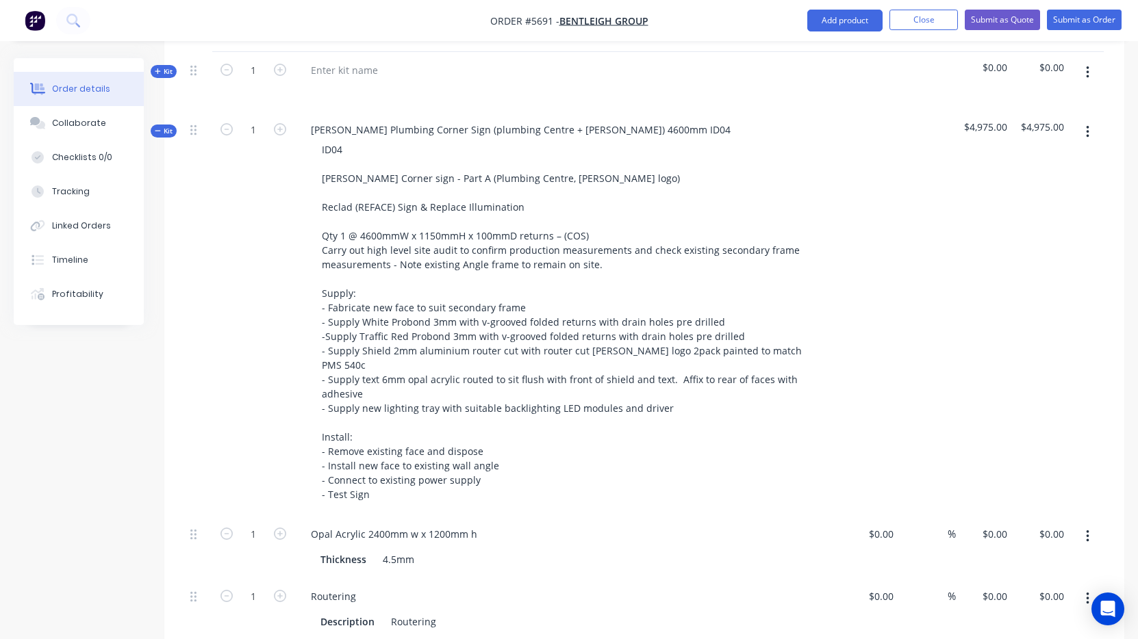
type input "$123.50"
type input "$50.00"
type input "100"
type input "$100.00"
type input "$500.00"
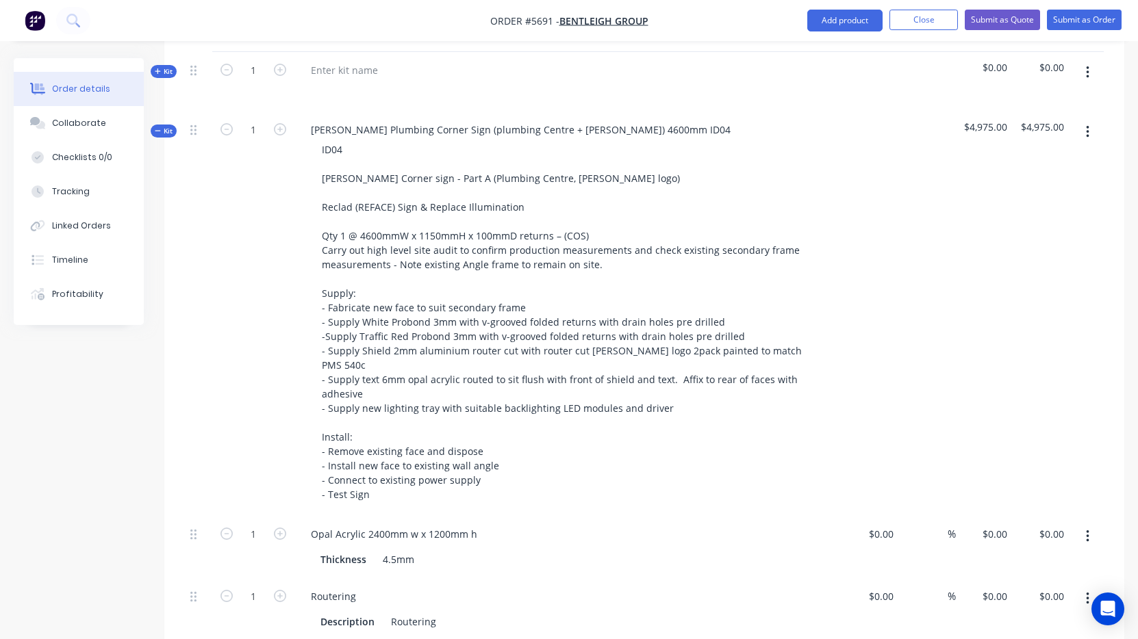
type input "$195.00"
type input "$1,170.00"
type input "$24.00"
type input "40"
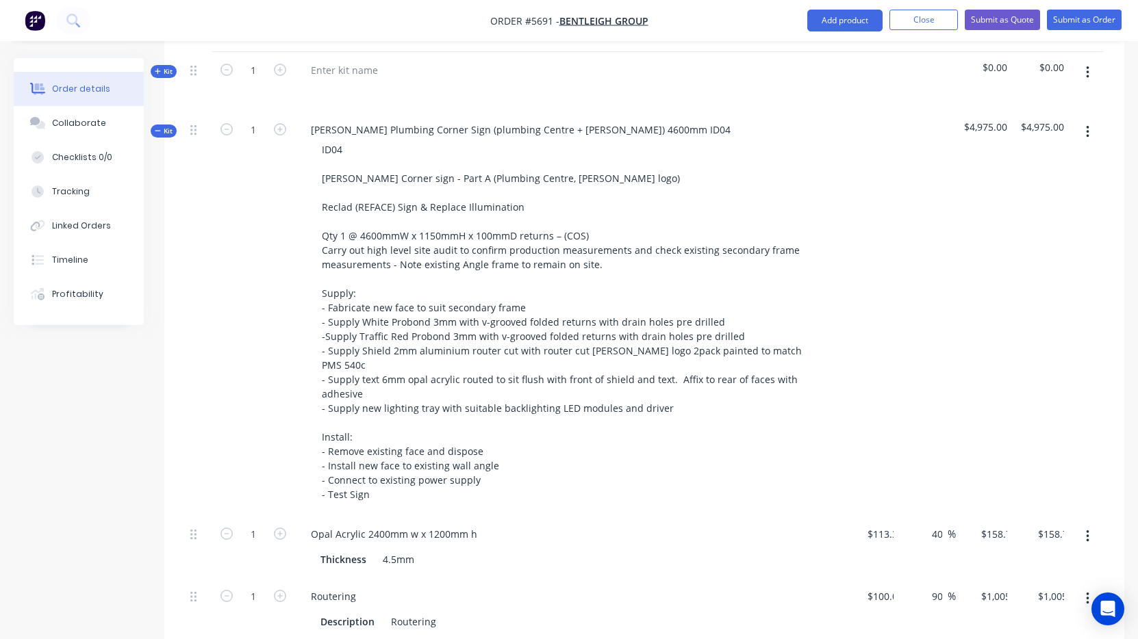
type input "$33.60"
type input "$134.40"
type input "$86.00"
type input "40"
type input "$120.40"
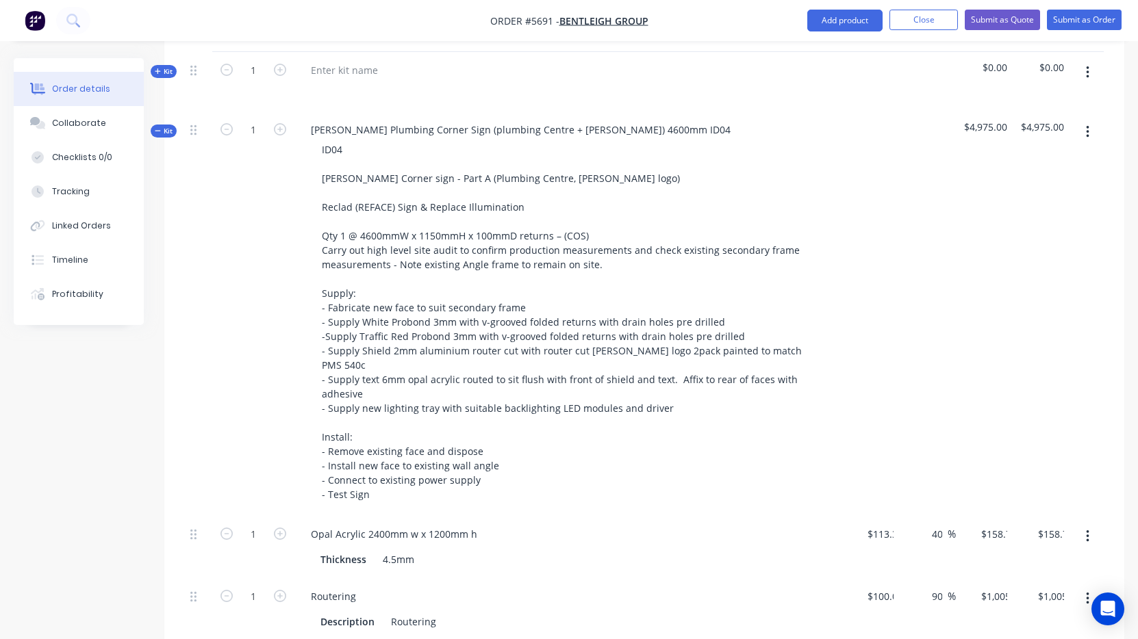
type input "$120.40"
type input "$151.16"
type input "50"
type input "$226.74"
type input "$113.37"
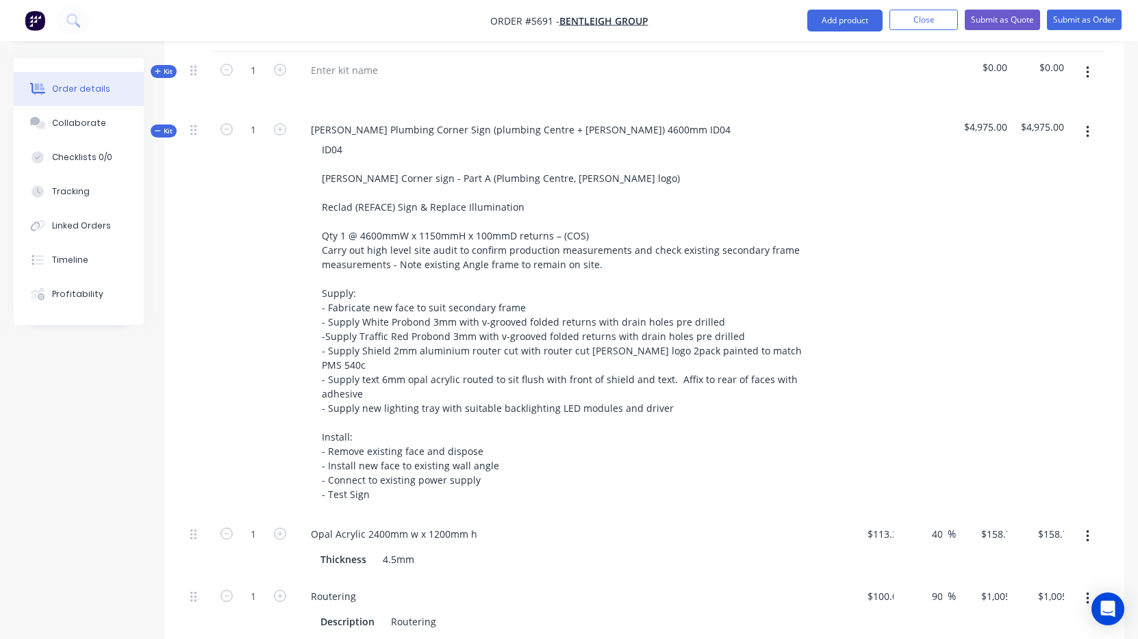
type input "$404.00"
type input "50"
type input "$606.00"
type input "$1,212.00"
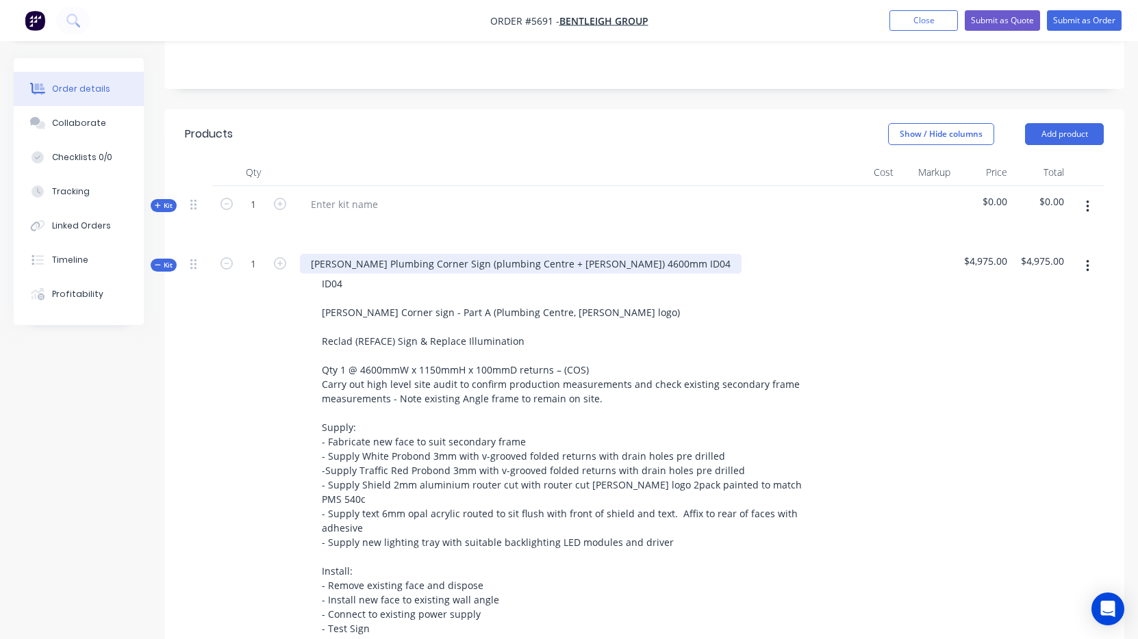
scroll to position [277, 0]
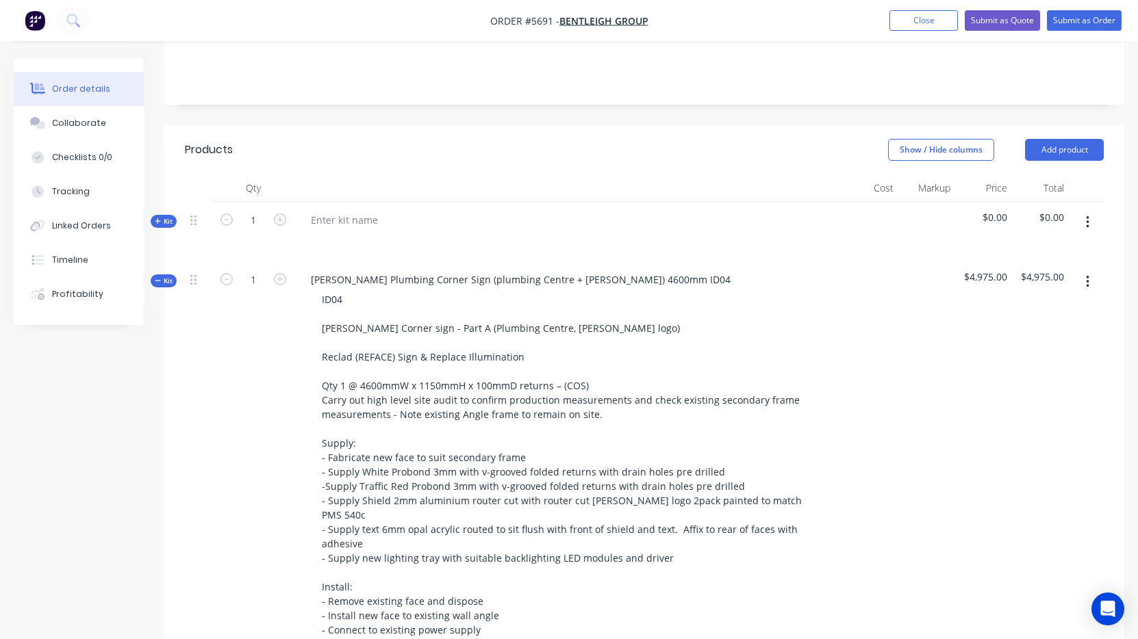
click at [164, 276] on span "Kit" at bounding box center [164, 281] width 18 height 10
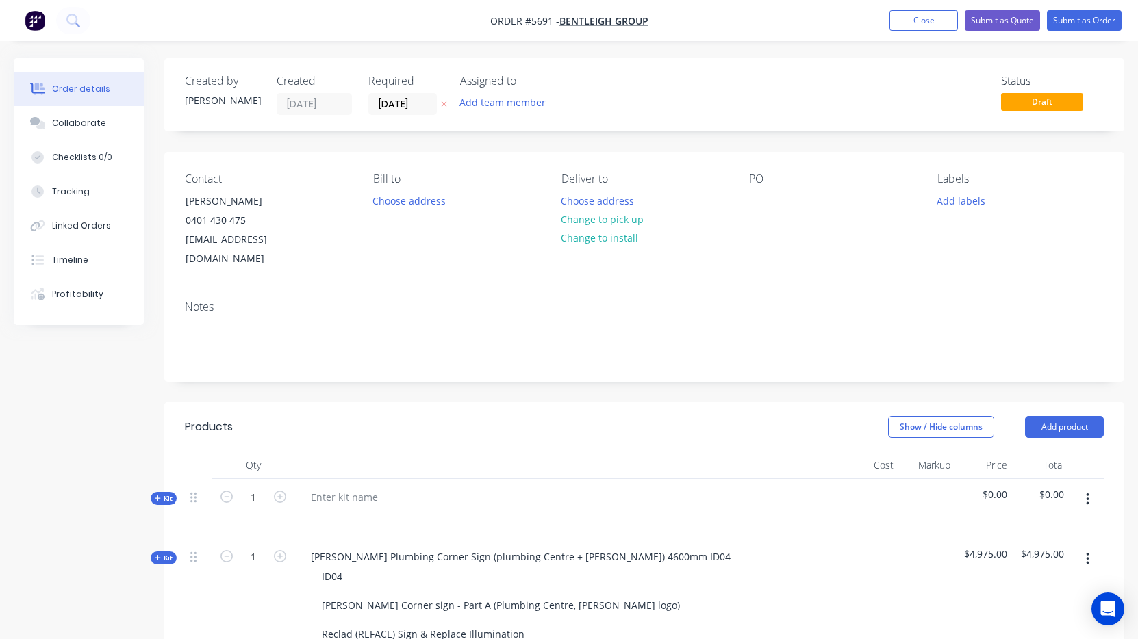
scroll to position [0, 0]
click at [915, 21] on button "Close" at bounding box center [923, 20] width 68 height 21
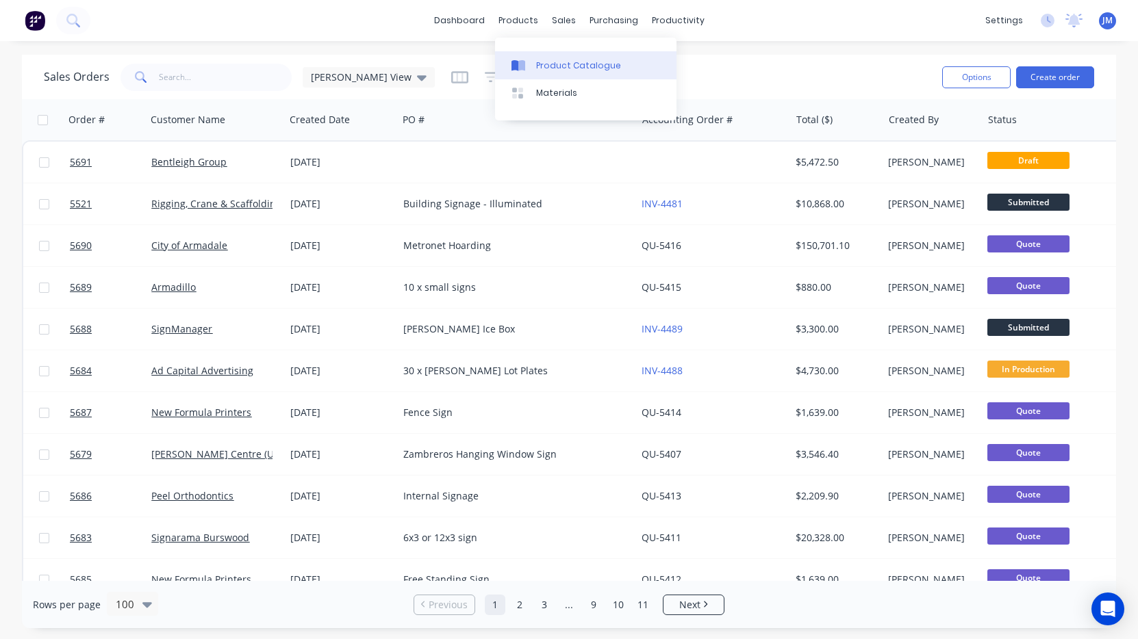
click at [550, 71] on div "Product Catalogue" at bounding box center [578, 66] width 85 height 12
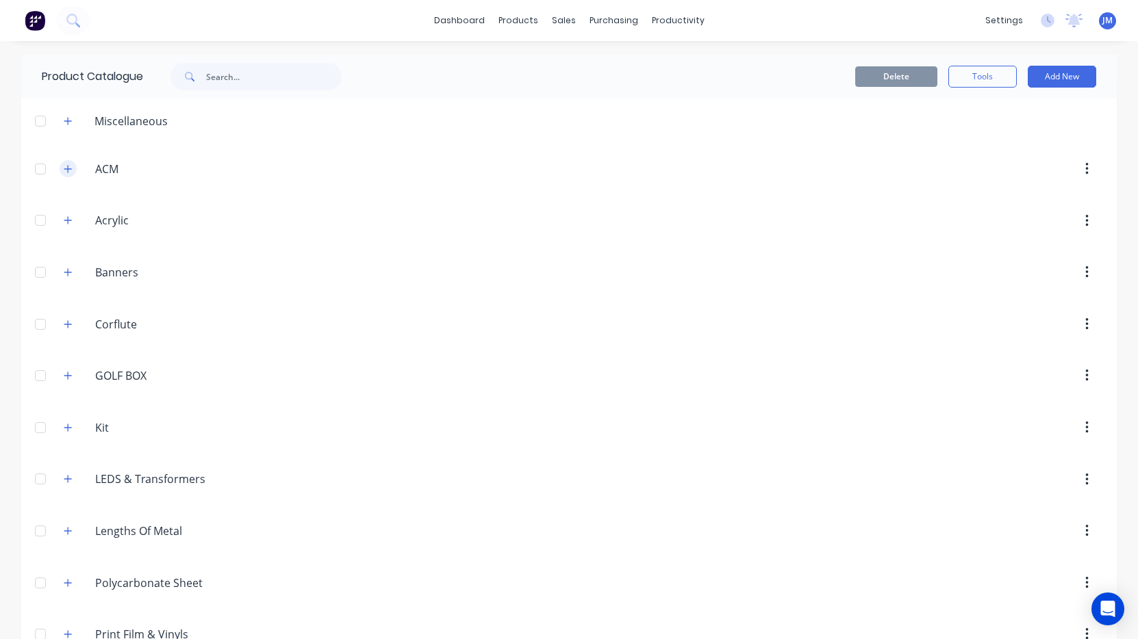
click at [68, 174] on button "button" at bounding box center [68, 168] width 17 height 17
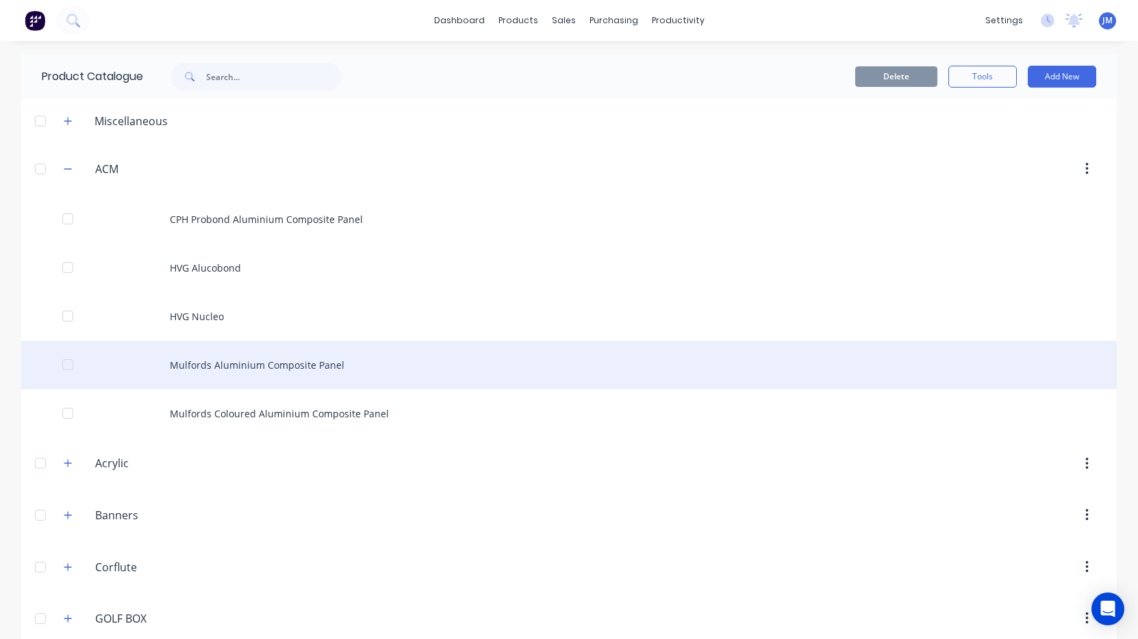
click at [272, 363] on div "Mulfords Aluminium Composite Panel" at bounding box center [568, 365] width 1095 height 49
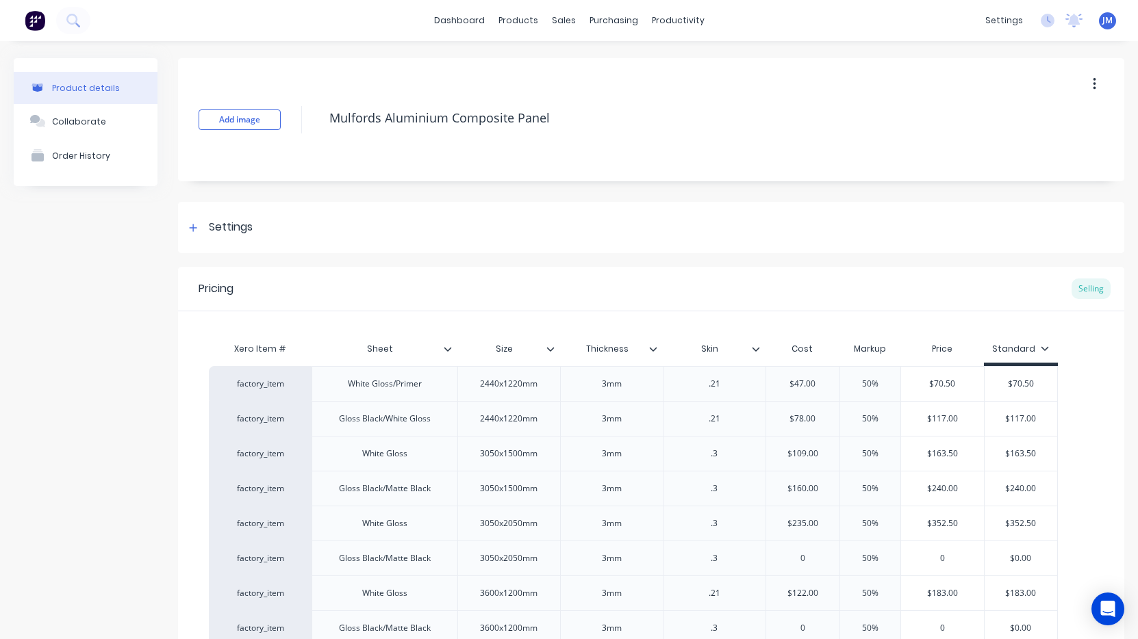
type textarea "x"
click at [698, 53] on link "Workflow" at bounding box center [730, 64] width 181 height 27
